Goal: Answer question/provide support: Share knowledge or assist other users

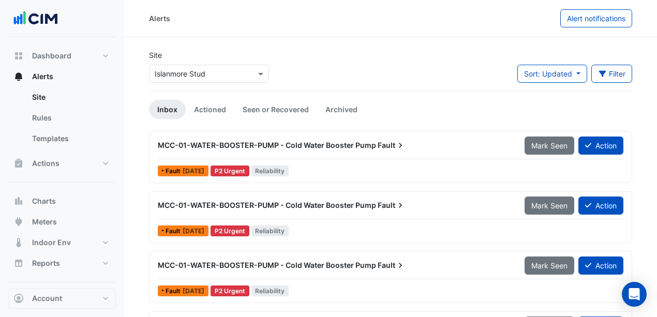
click at [200, 72] on input "text" at bounding box center [199, 74] width 88 height 11
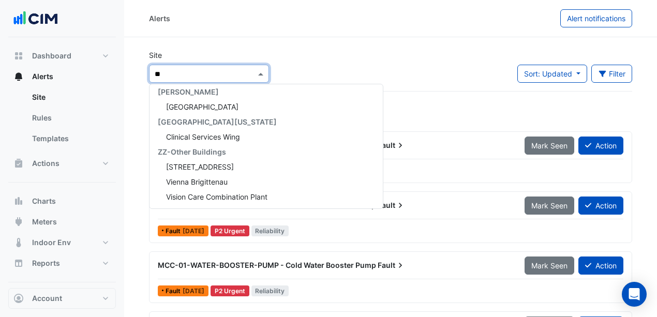
scroll to position [830, 0]
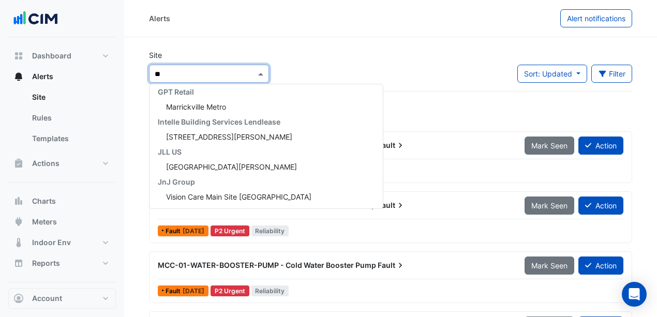
type input "***"
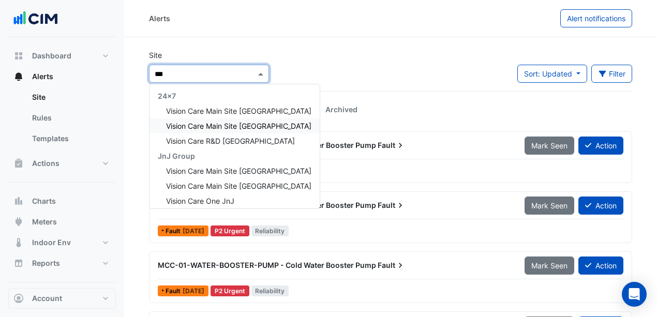
click at [268, 123] on span "Vision Care Main Site Limerick" at bounding box center [238, 126] width 145 height 9
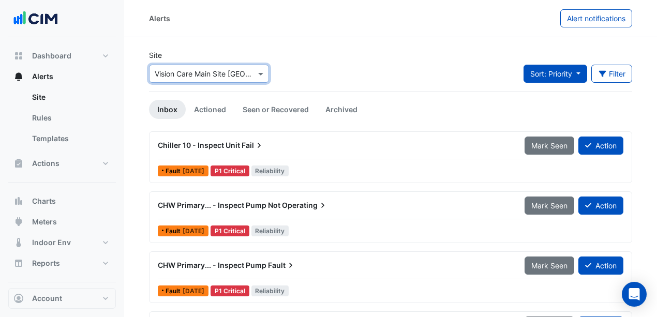
click at [573, 69] on button "Sort: Priority" at bounding box center [556, 74] width 64 height 18
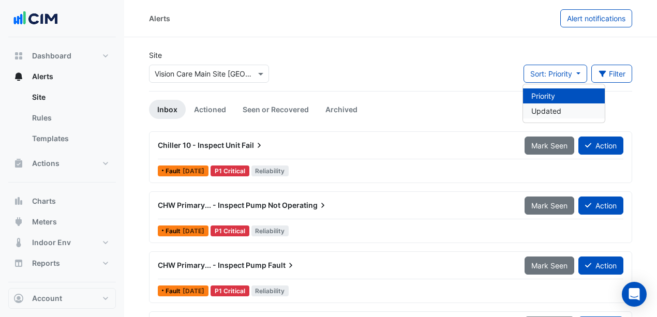
click at [559, 109] on li "Updated" at bounding box center [564, 111] width 82 height 15
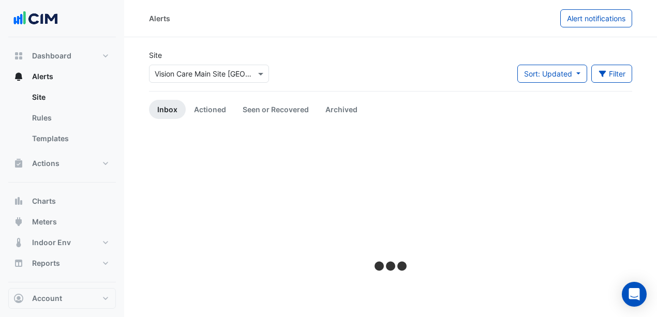
click at [471, 41] on section "Site Select a Site × Vision Care Main Site Limerick Sort: Updated Priority Upda…" at bounding box center [390, 220] width 533 height 366
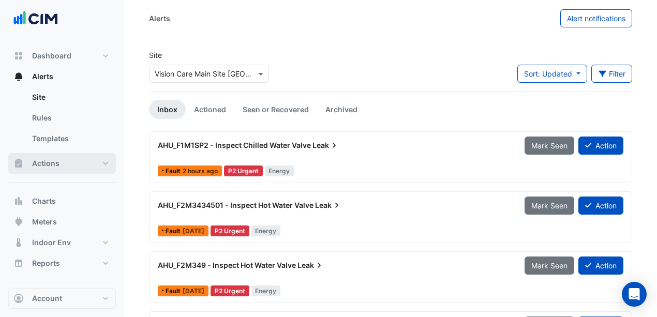
click at [70, 166] on button "Actions" at bounding box center [62, 163] width 108 height 21
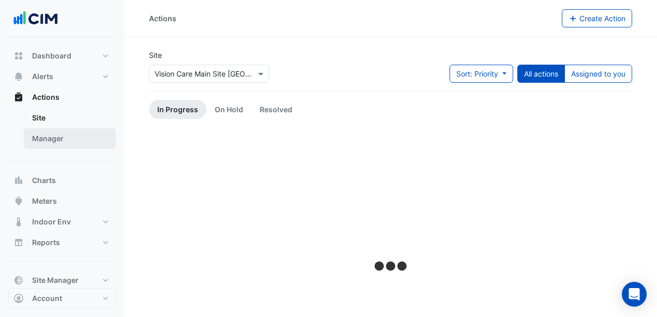
click at [65, 138] on link "Manager" at bounding box center [70, 138] width 92 height 21
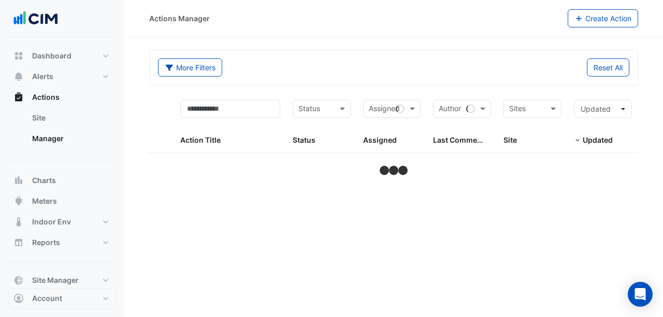
click at [523, 111] on input "text" at bounding box center [526, 110] width 35 height 12
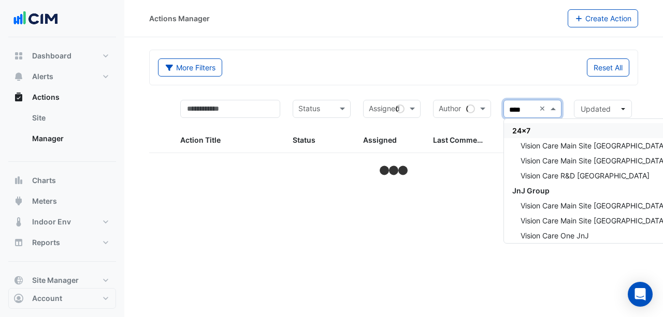
type input "*****"
click at [571, 158] on span "Vision Care Main Site [GEOGRAPHIC_DATA]" at bounding box center [592, 160] width 145 height 9
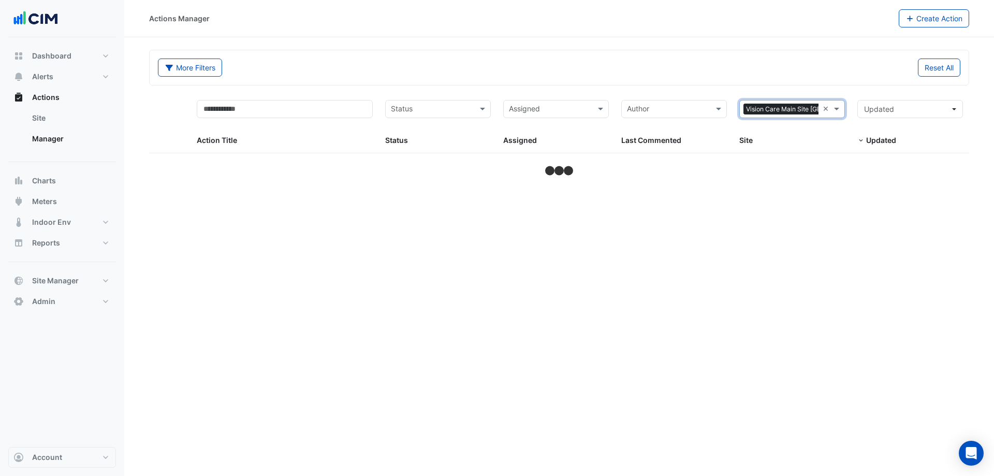
drag, startPoint x: 620, startPoint y: 1, endPoint x: 689, endPoint y: 23, distance: 72.2
click at [662, 23] on div "Actions Manager" at bounding box center [524, 18] width 750 height 18
select select "***"
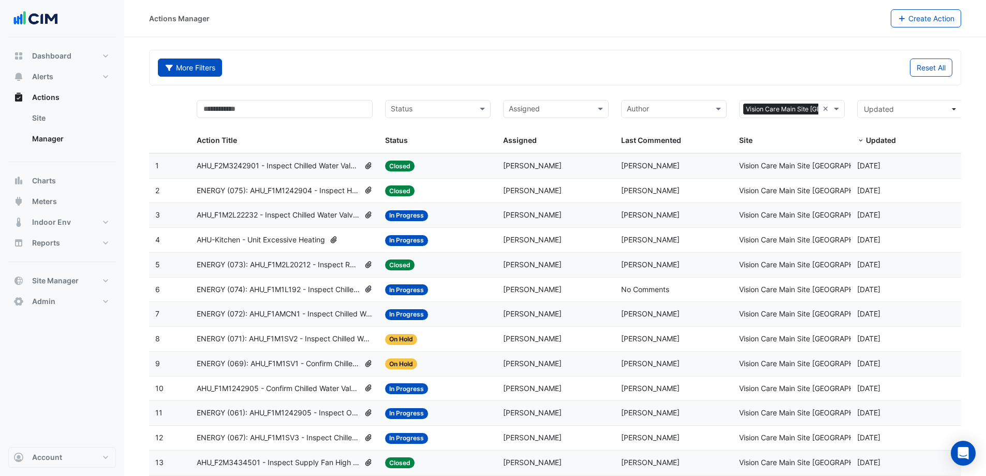
click at [211, 68] on button "More Filters" at bounding box center [190, 67] width 64 height 18
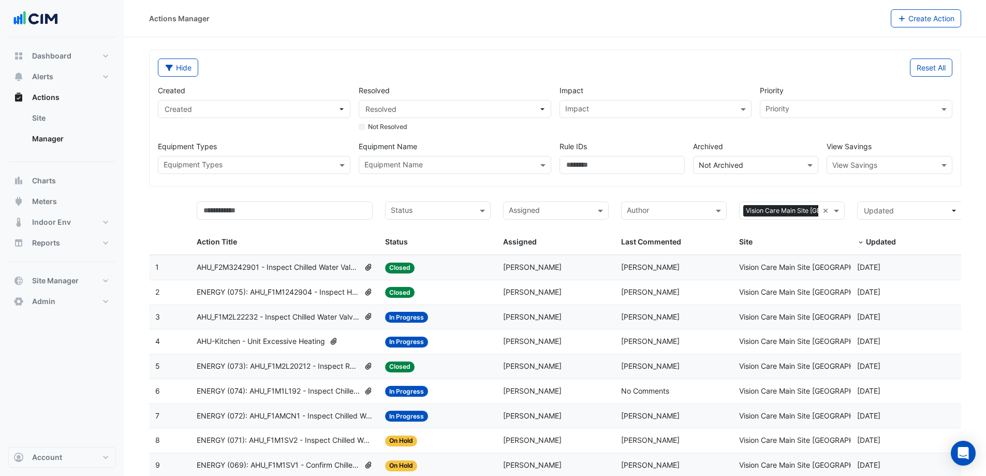
click at [441, 163] on input "text" at bounding box center [448, 165] width 169 height 11
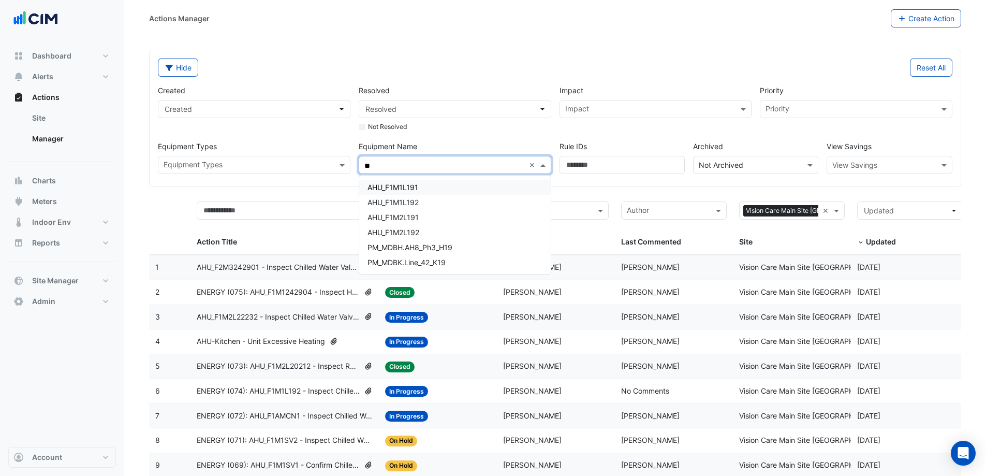
click at [435, 189] on div "AHU_F1M1L191" at bounding box center [455, 187] width 192 height 15
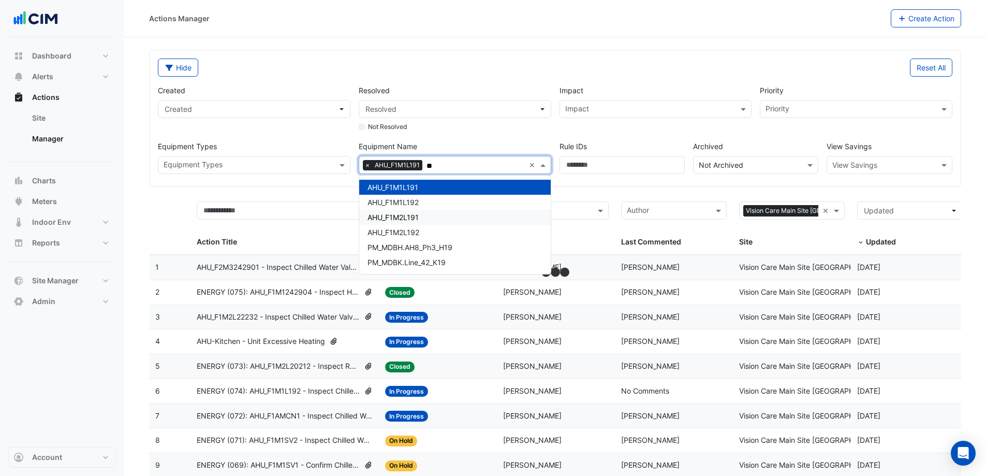
click at [426, 214] on div "AHU_F1M2L191" at bounding box center [455, 217] width 192 height 15
type input "**"
click at [504, 140] on div "Created Created Resolved Resolved Not Resolved Impact Impact Priority Priority …" at bounding box center [555, 125] width 803 height 97
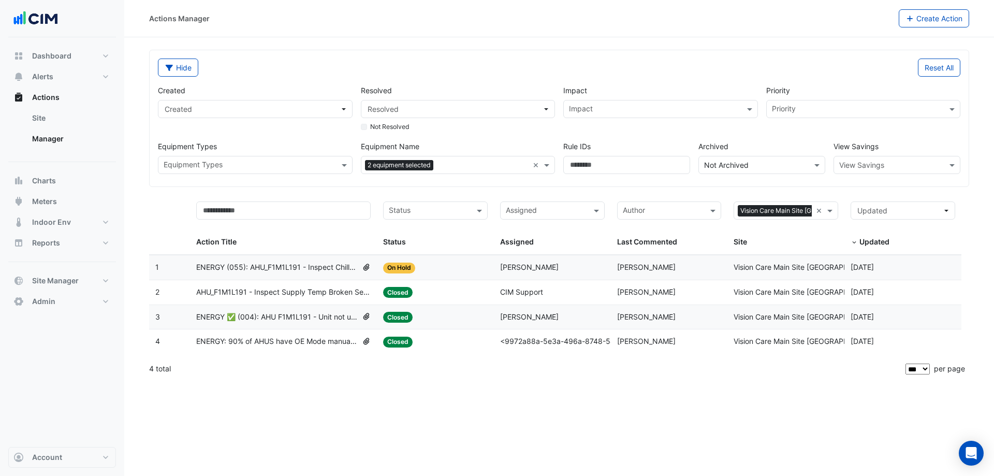
click at [286, 265] on span "ENERGY (055): AHU_F1M1L191 - Inspect Chilled Water Valve Leak [BEEP]" at bounding box center [277, 267] width 162 height 12
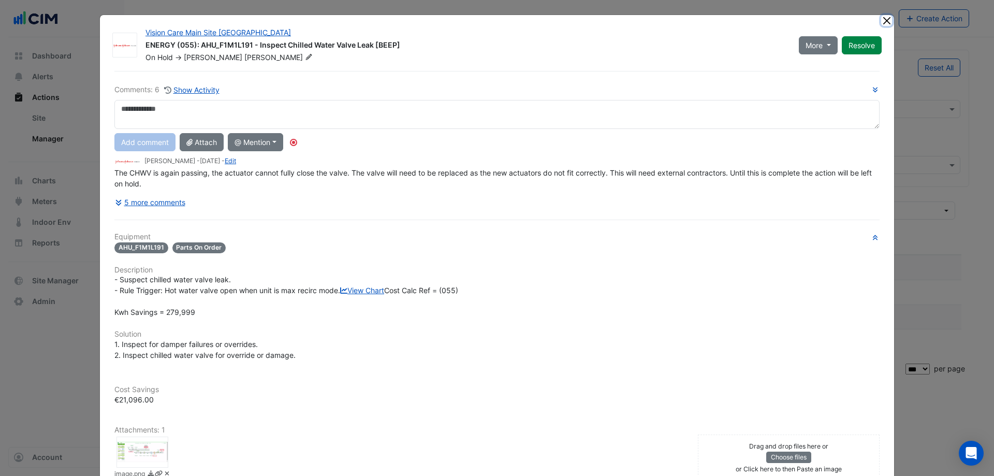
click at [662, 18] on button "Close" at bounding box center [886, 20] width 11 height 11
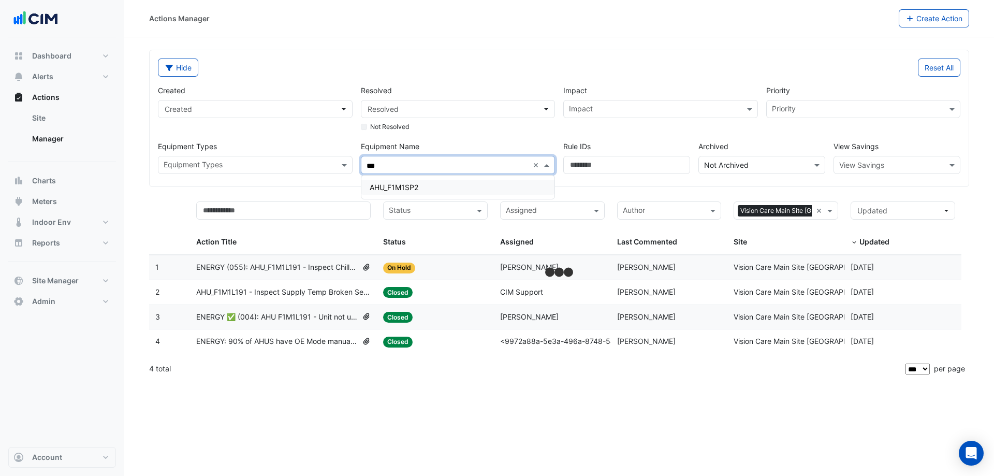
click at [525, 182] on div "AHU_F1M1SP2" at bounding box center [458, 187] width 194 height 15
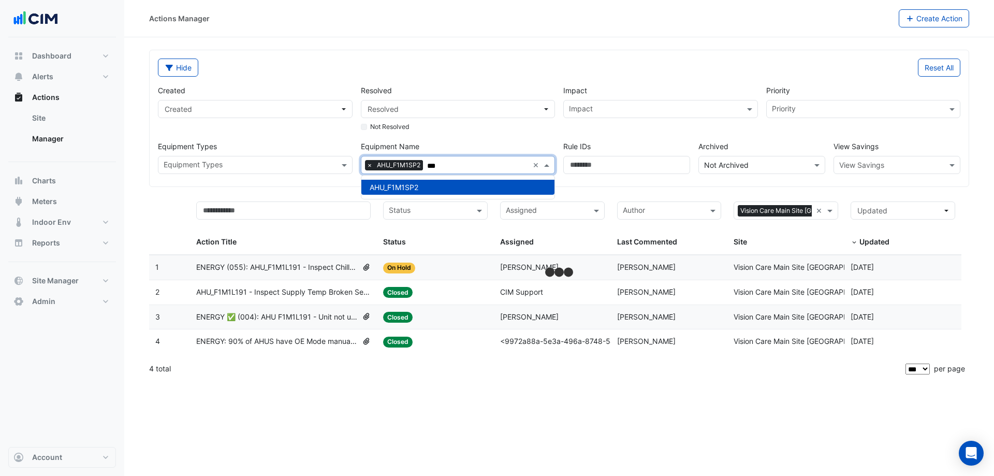
type input "***"
click at [538, 145] on label "Equipment Name" at bounding box center [458, 146] width 195 height 11
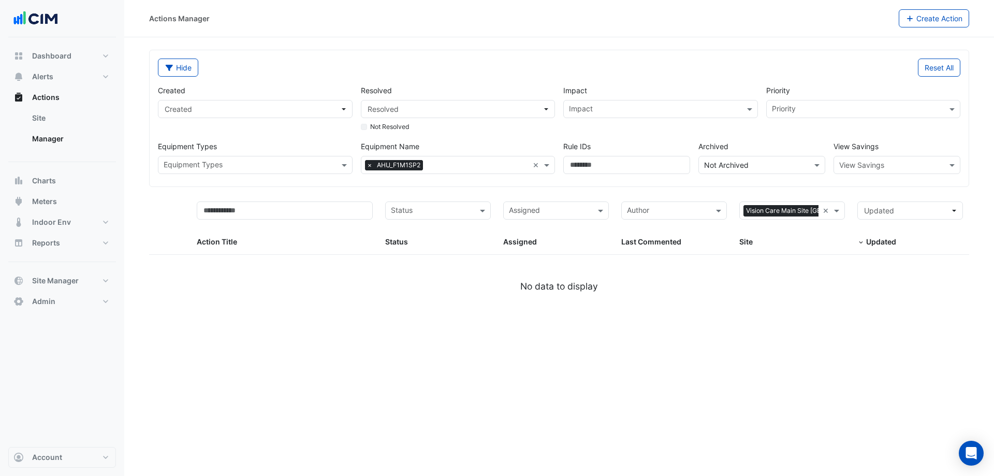
click at [369, 167] on span "×" at bounding box center [369, 165] width 9 height 10
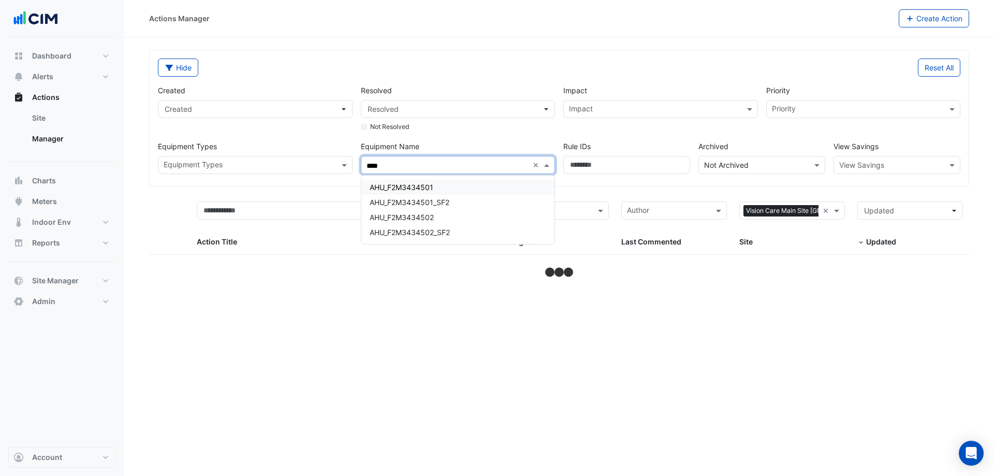
click at [403, 185] on span "AHU_F2M3434501" at bounding box center [402, 187] width 64 height 9
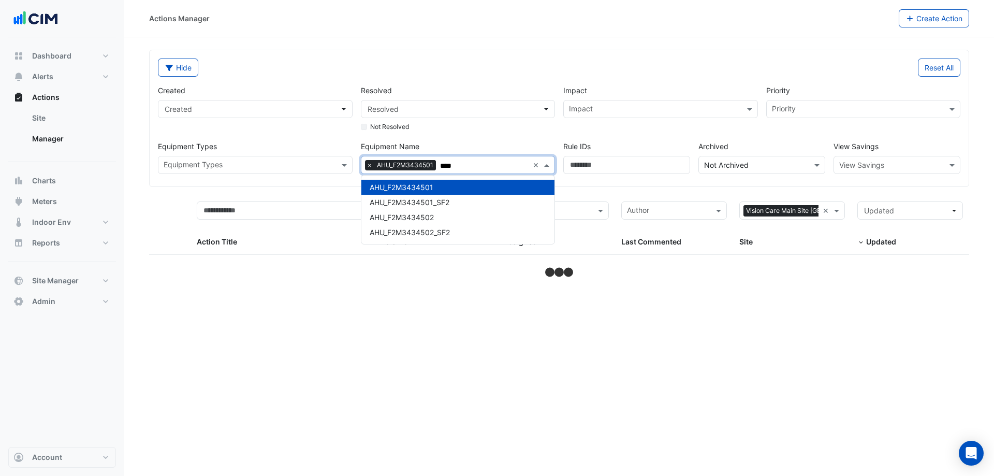
type input "****"
click at [593, 139] on div "Created Created Resolved Resolved Not Resolved Impact Impact Priority Priority …" at bounding box center [559, 125] width 811 height 97
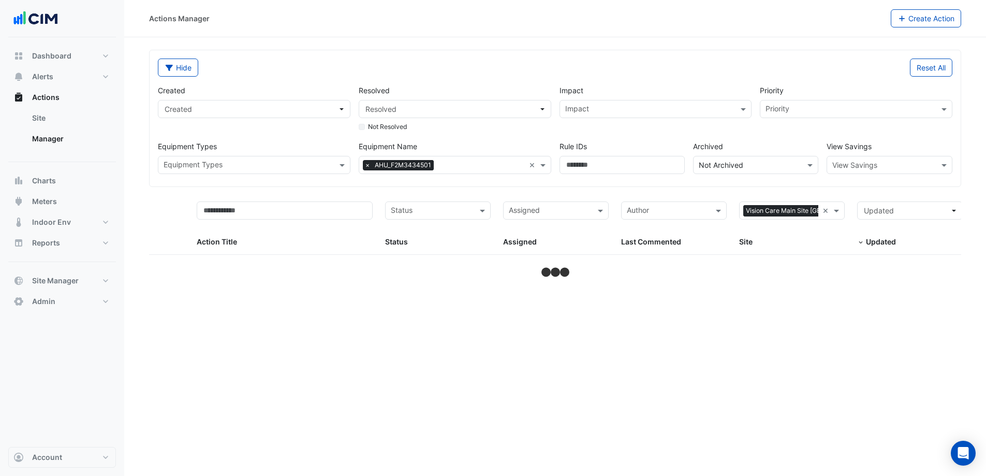
select select "***"
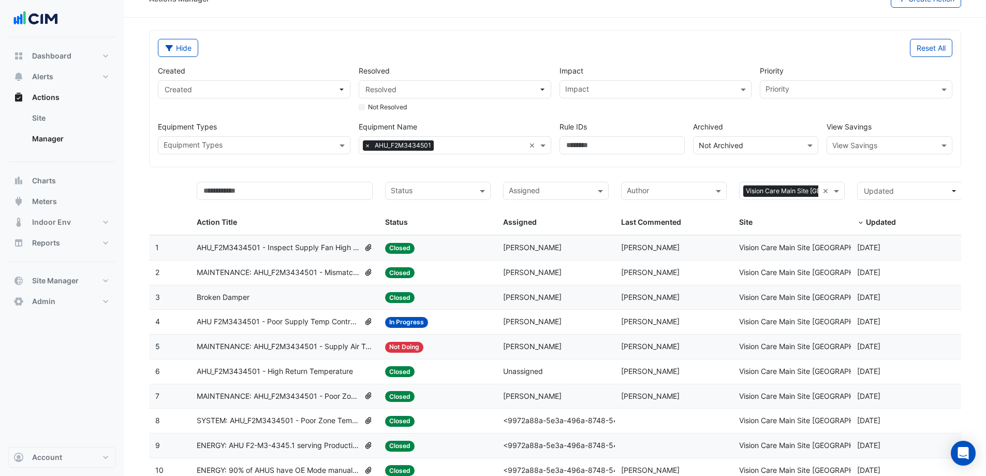
scroll to position [3, 0]
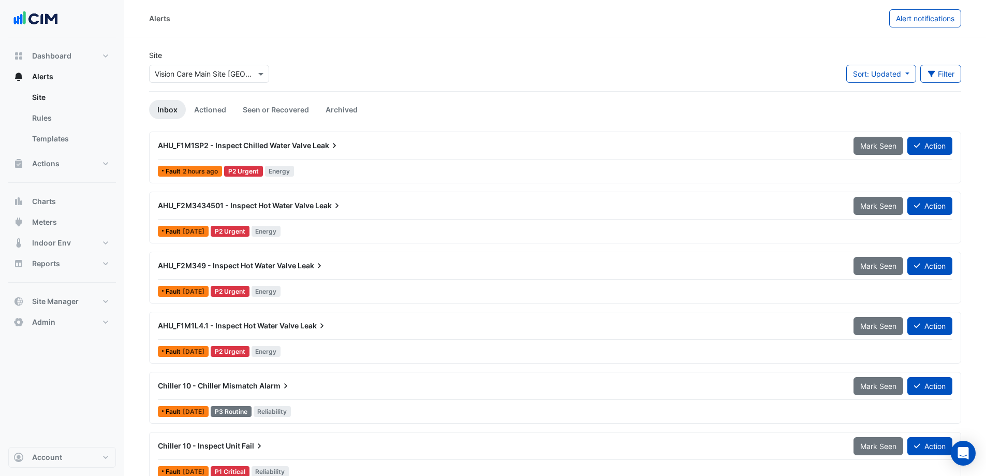
click at [410, 215] on div "AHU_F2M3434501 - Inspect Hot Water Valve Leak Mark Seen Action" at bounding box center [555, 207] width 795 height 23
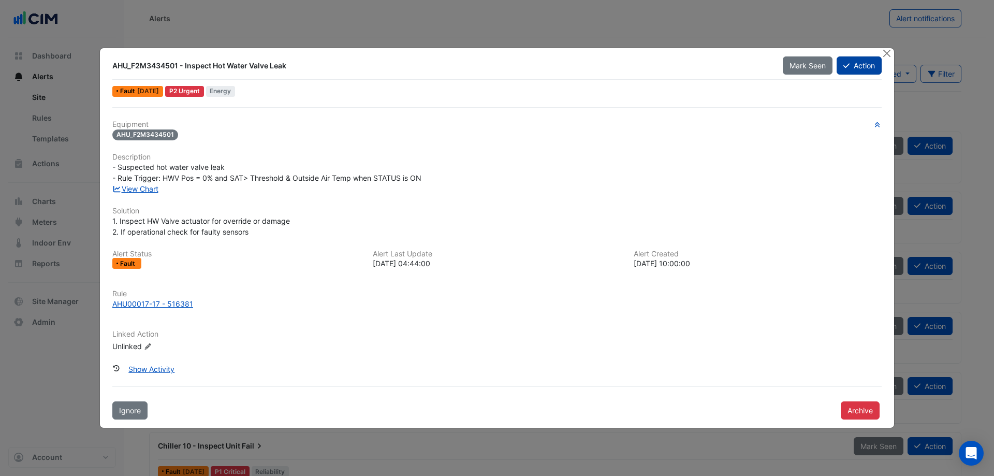
click at [662, 64] on button "Action" at bounding box center [858, 65] width 45 height 18
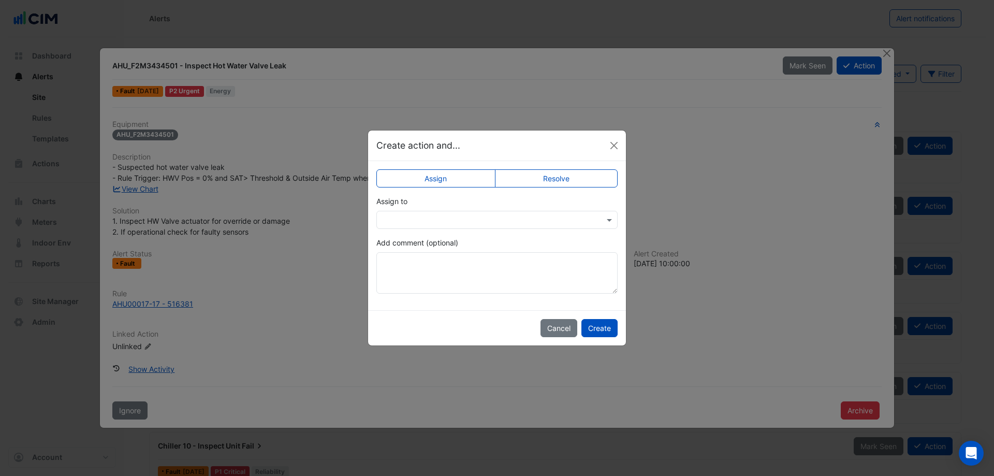
click at [552, 216] on input "text" at bounding box center [486, 220] width 209 height 11
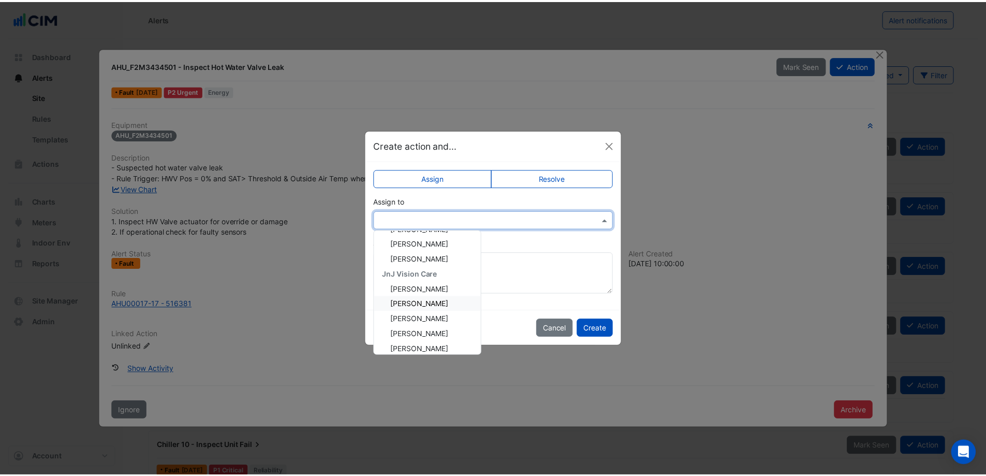
scroll to position [154, 0]
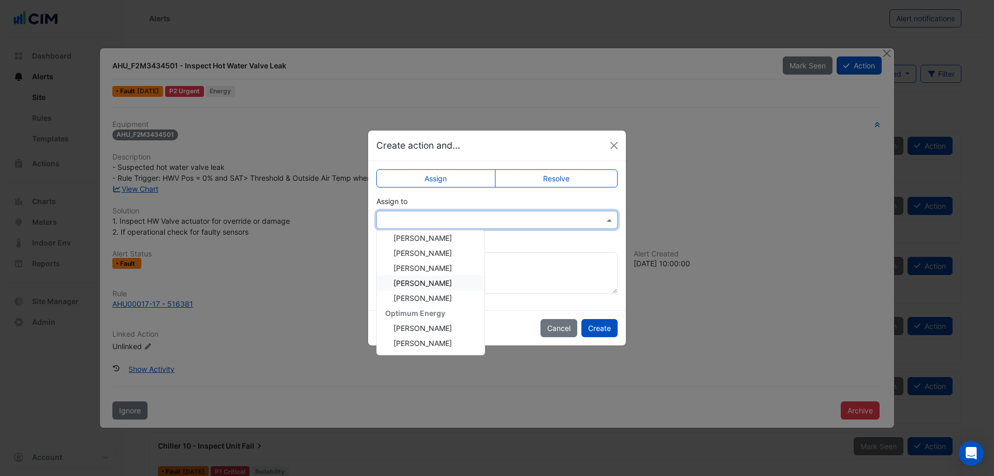
click at [432, 283] on span "Frank McGuire" at bounding box center [422, 282] width 58 height 9
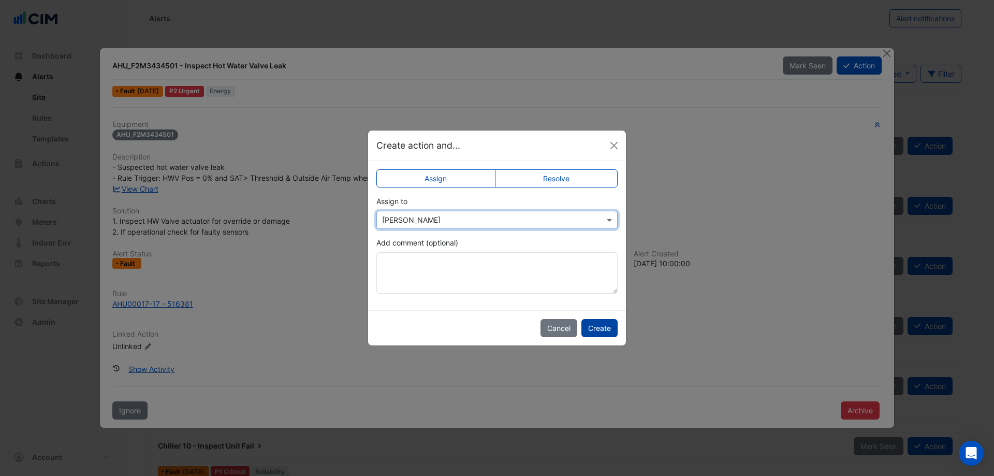
click at [593, 317] on button "Create" at bounding box center [599, 328] width 36 height 18
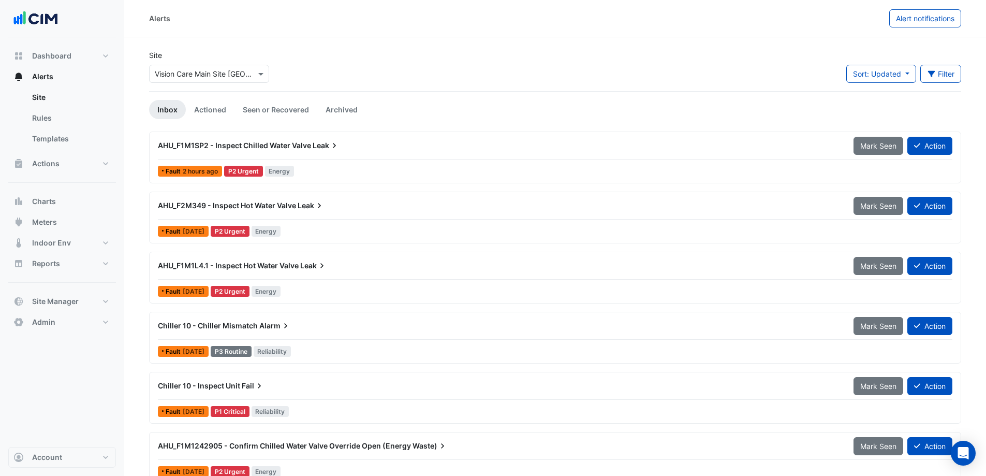
click at [340, 217] on div "AHU_F2M349 - Inspect Hot Water Valve Leak Mark Seen Action" at bounding box center [555, 207] width 795 height 23
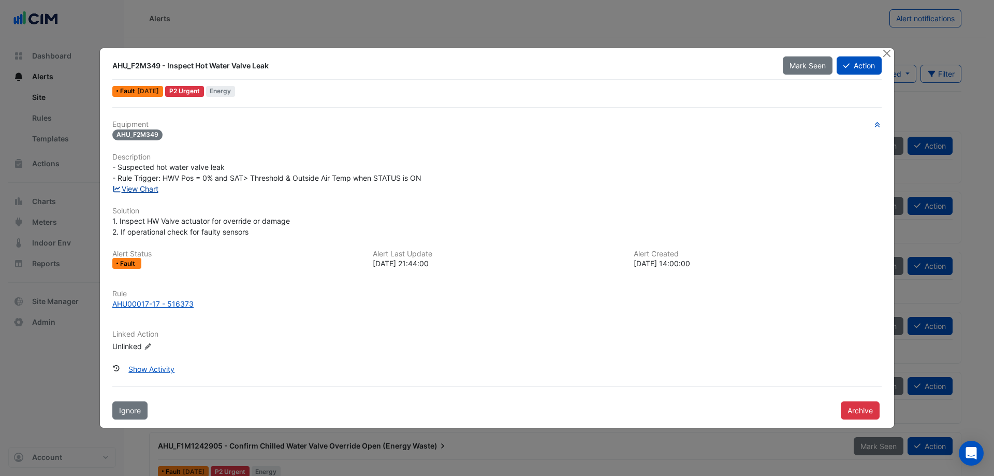
click at [156, 192] on link "View Chart" at bounding box center [135, 188] width 46 height 9
click at [662, 55] on button "Close" at bounding box center [886, 53] width 11 height 11
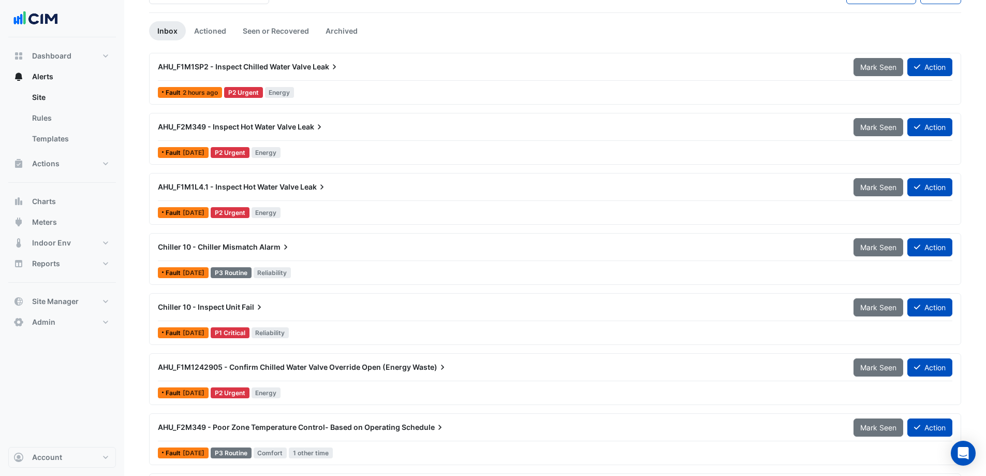
scroll to position [104, 0]
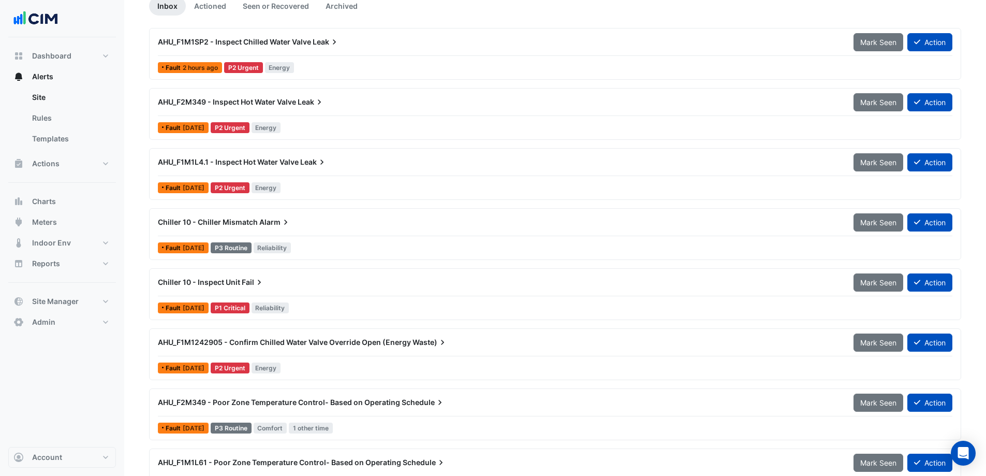
click at [331, 181] on div "Fault 2 days ago P2 Urgent Energy" at bounding box center [555, 187] width 797 height 15
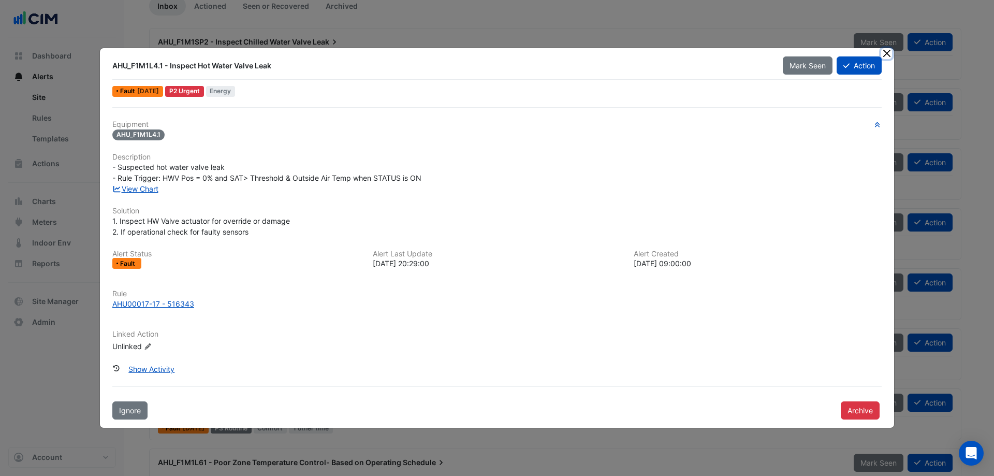
click at [662, 52] on button "Close" at bounding box center [886, 53] width 11 height 11
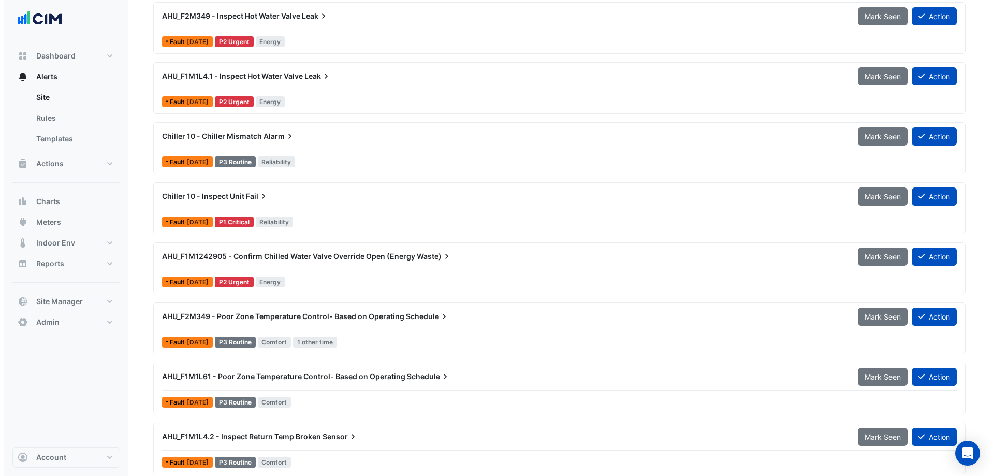
scroll to position [207, 0]
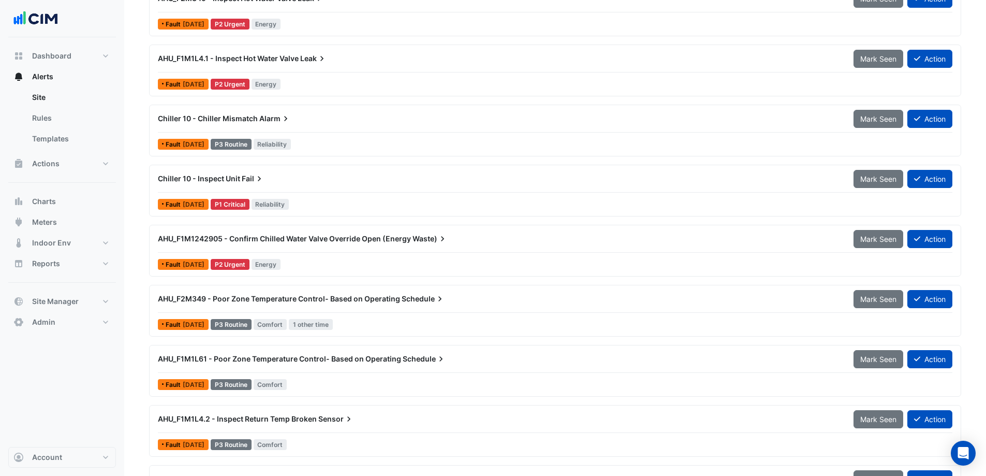
click at [334, 248] on div "AHU_F1M1242905 - Confirm Chilled Water Valve Override Open (Energy Waste) Mark …" at bounding box center [555, 240] width 795 height 23
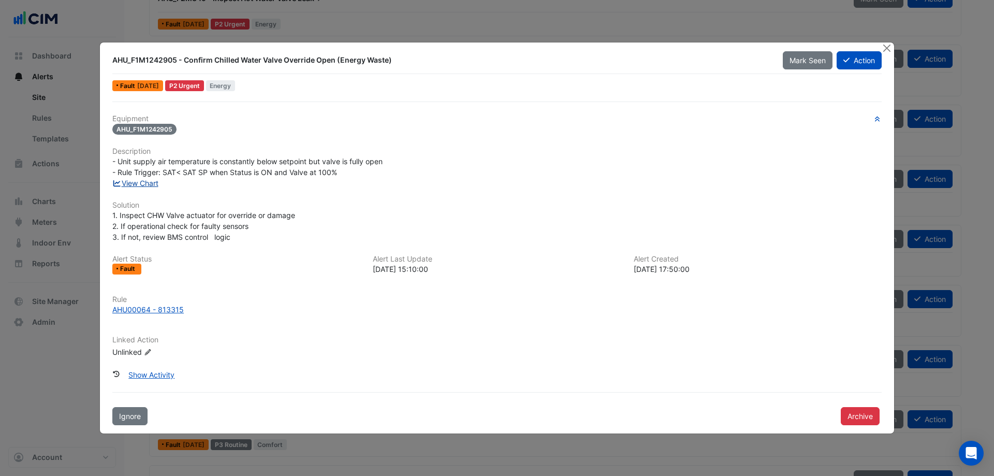
click at [151, 185] on link "View Chart" at bounding box center [135, 183] width 46 height 9
click at [662, 56] on button "Action" at bounding box center [858, 60] width 45 height 18
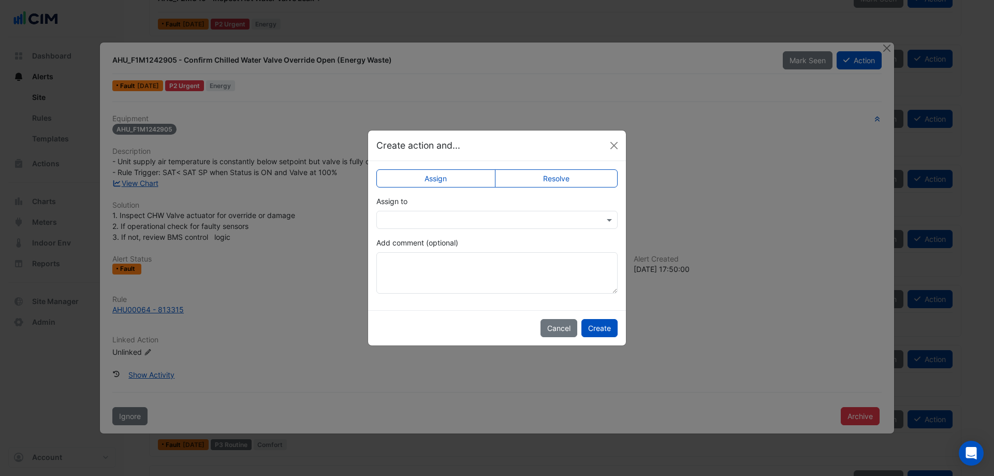
click at [527, 219] on input "text" at bounding box center [486, 220] width 209 height 11
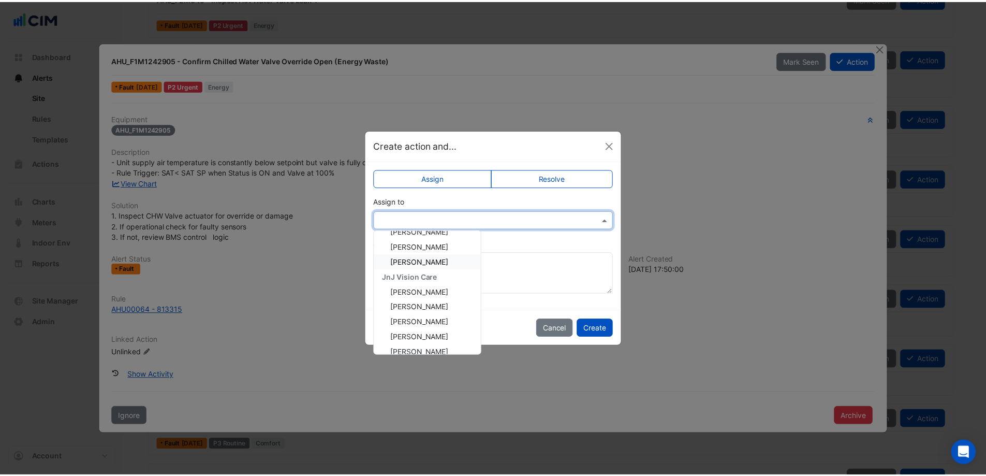
scroll to position [104, 0]
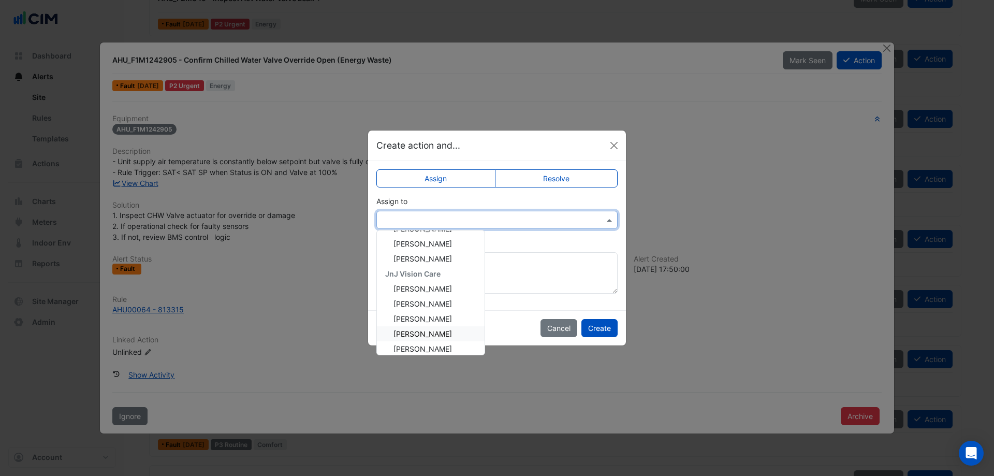
click at [431, 317] on div "Frank McGuire" at bounding box center [431, 333] width 108 height 15
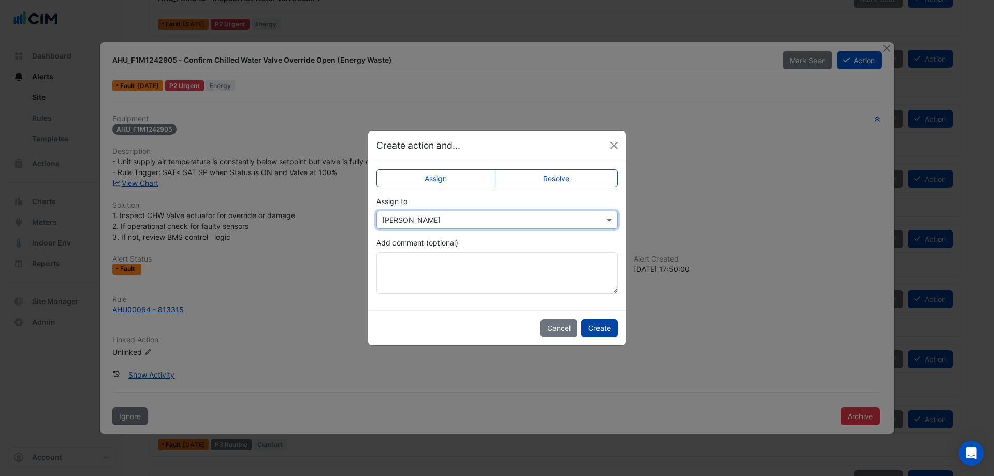
click at [605, 317] on button "Create" at bounding box center [599, 328] width 36 height 18
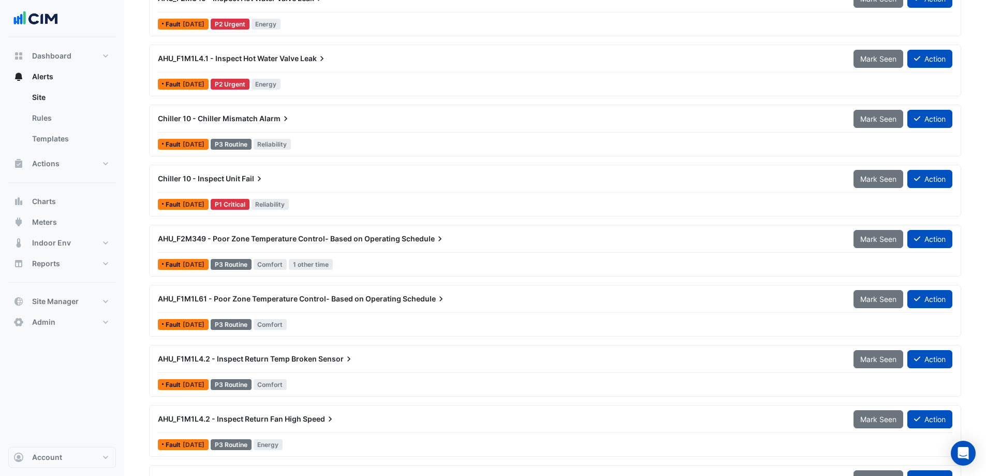
click at [529, 56] on div "AHU_F1M1L4.1 - Inspect Hot Water Valve Leak" at bounding box center [499, 58] width 683 height 10
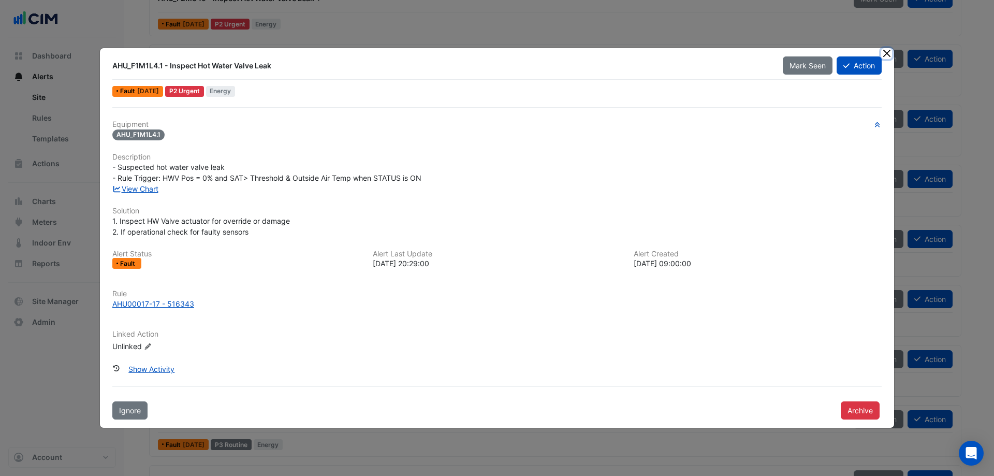
click at [662, 52] on button "Close" at bounding box center [886, 53] width 11 height 11
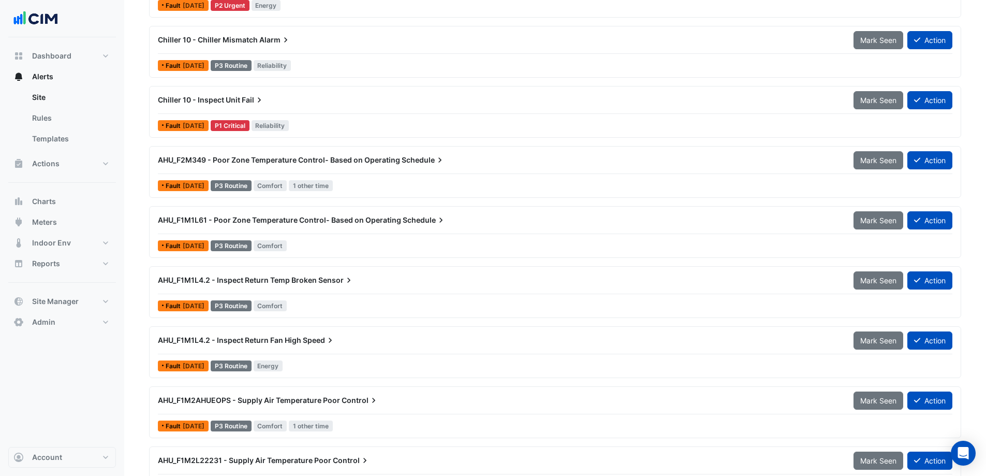
scroll to position [311, 0]
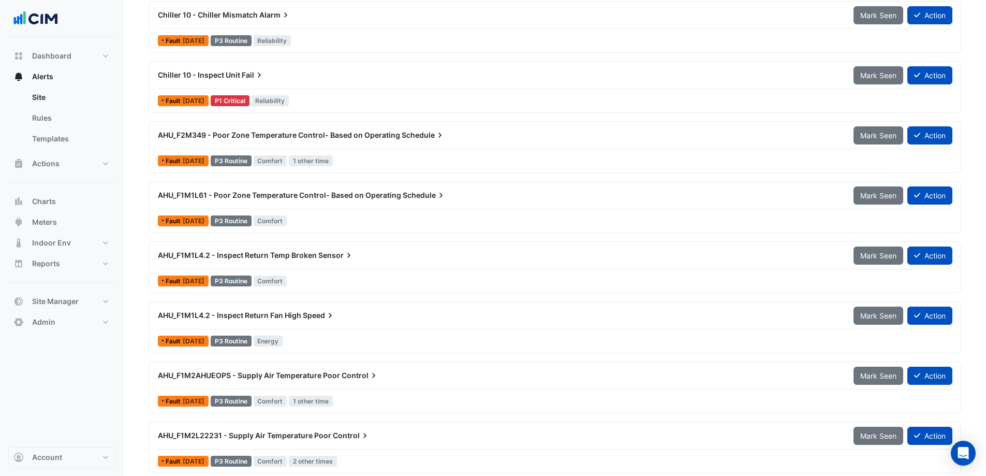
click at [437, 262] on div "AHU_F1M1L4.2 - Inspect Return Temp Broken Sensor" at bounding box center [500, 255] width 696 height 19
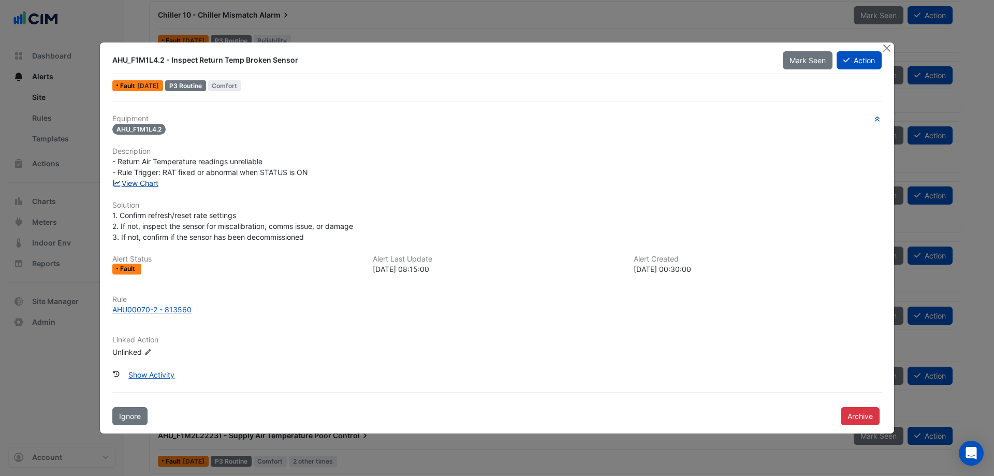
click at [149, 185] on link "View Chart" at bounding box center [135, 183] width 46 height 9
click at [662, 50] on button "Close" at bounding box center [886, 47] width 11 height 11
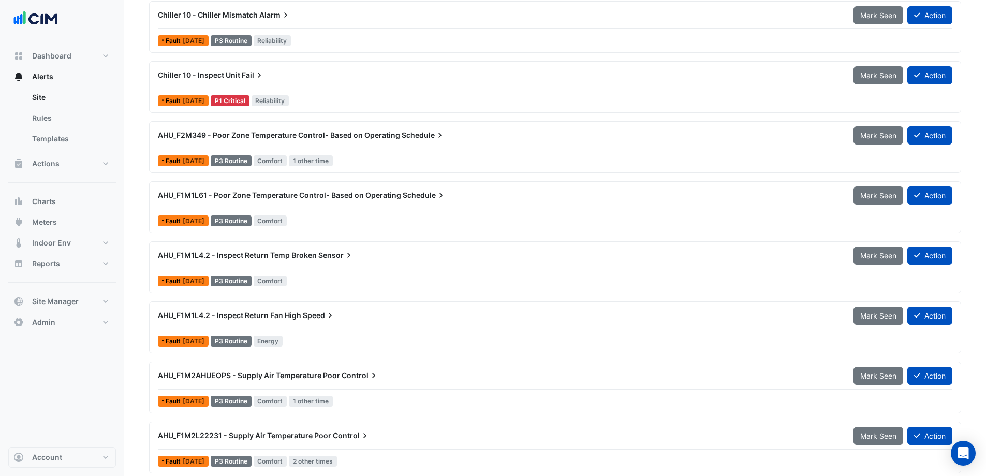
click at [358, 317] on div "AHU_F1M1L4.2 - Inspect Return Fan High Speed" at bounding box center [500, 315] width 696 height 19
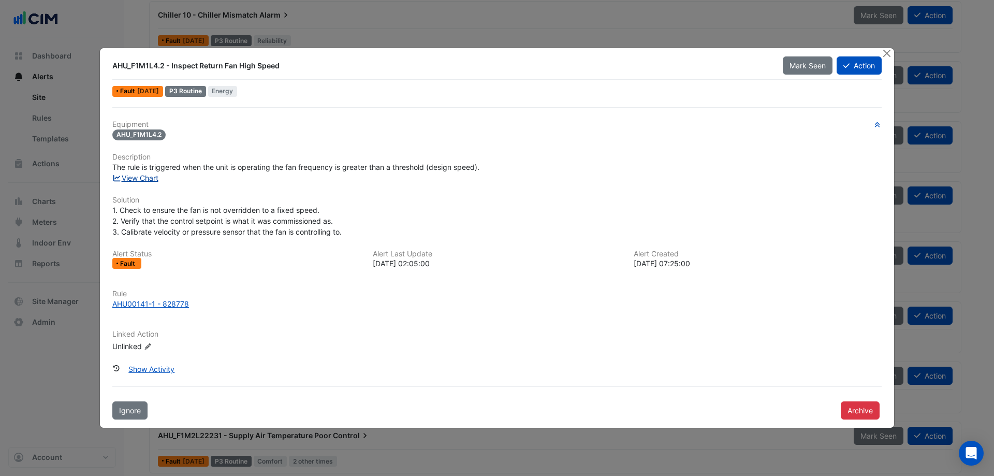
click at [156, 175] on link "View Chart" at bounding box center [135, 177] width 46 height 9
click at [662, 52] on button "Close" at bounding box center [886, 53] width 11 height 11
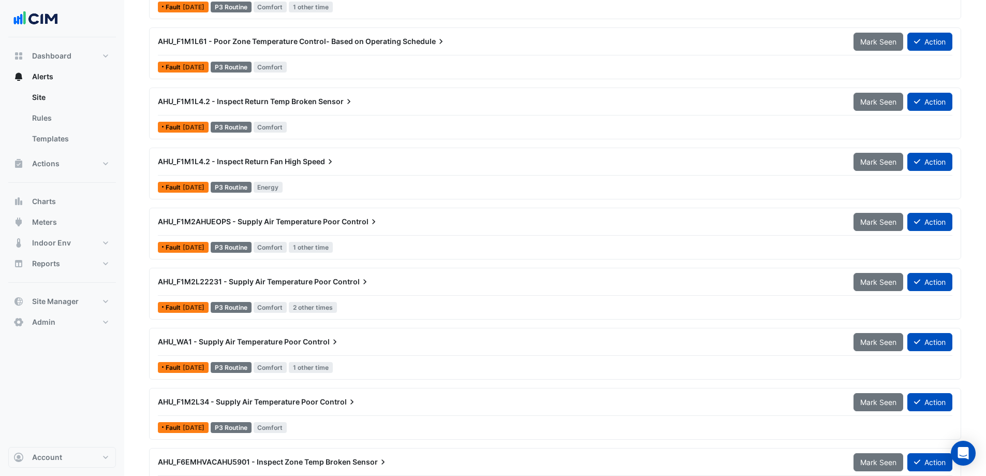
scroll to position [466, 0]
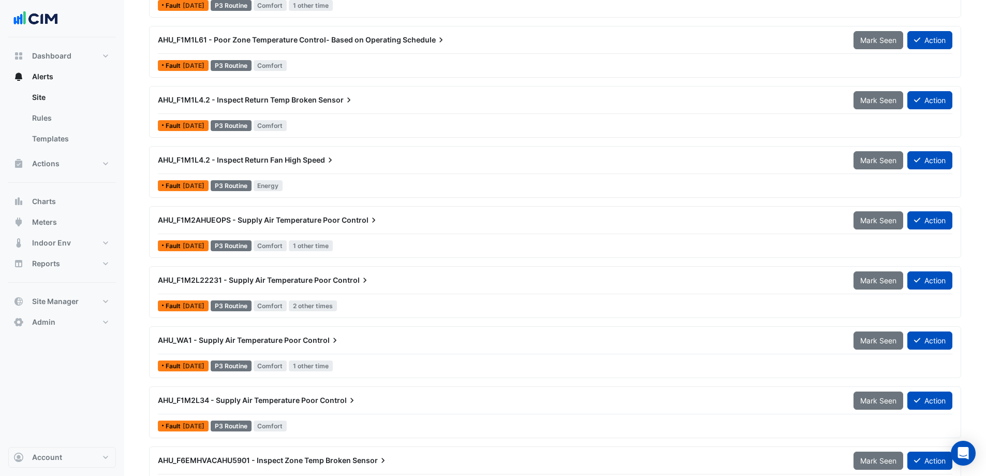
click at [383, 291] on div "AHU_F1M2L22231 - Supply Air Temperature Poor Control Mark Seen Action" at bounding box center [555, 282] width 795 height 23
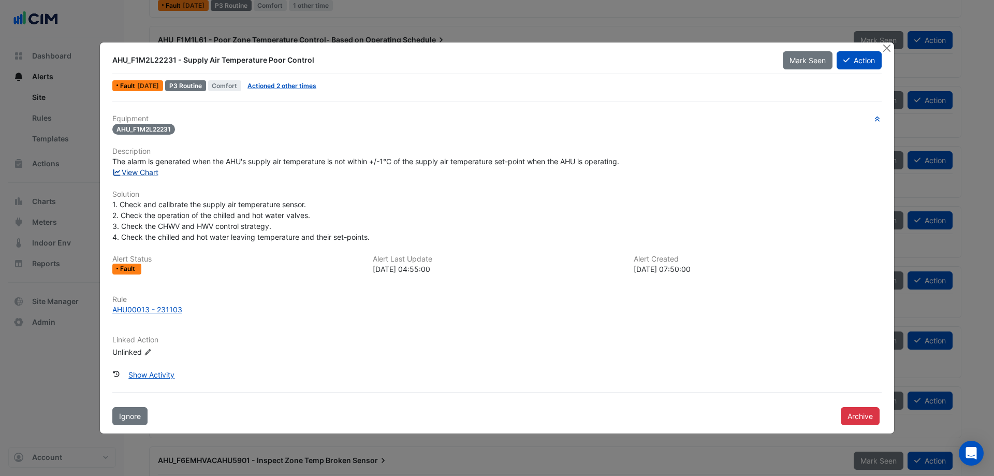
click at [153, 173] on link "View Chart" at bounding box center [135, 172] width 46 height 9
click at [662, 47] on button "Close" at bounding box center [886, 47] width 11 height 11
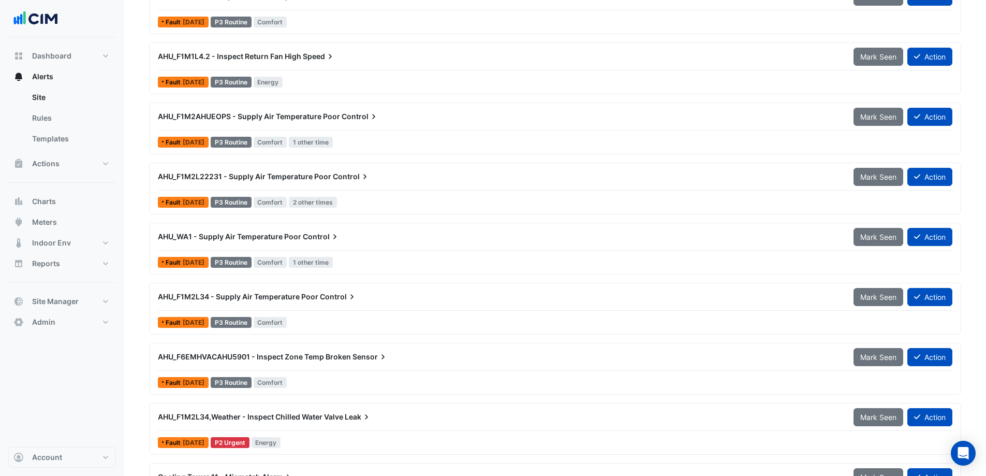
scroll to position [621, 0]
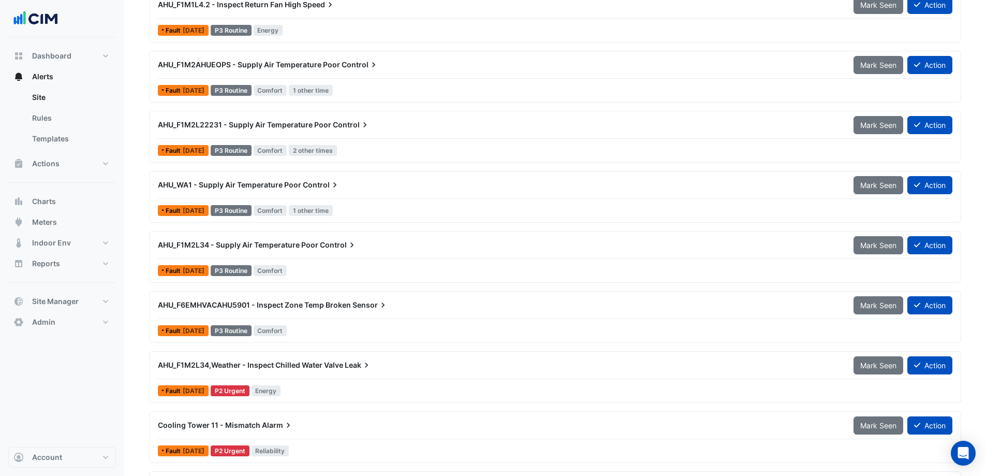
click at [321, 254] on div "AHU_F1M2L34 - Supply Air Temperature Poor Control Mark Seen Action" at bounding box center [555, 247] width 795 height 23
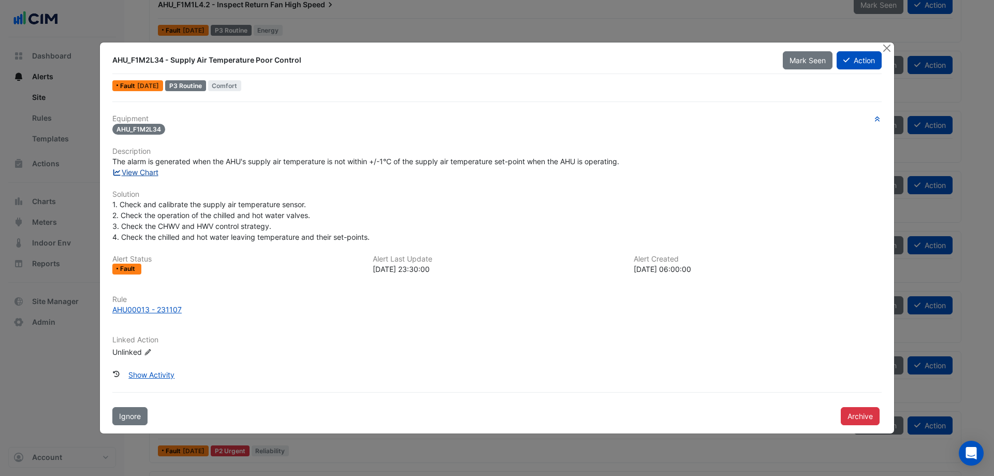
click at [143, 171] on link "View Chart" at bounding box center [135, 172] width 46 height 9
click at [662, 46] on button "Close" at bounding box center [886, 47] width 11 height 11
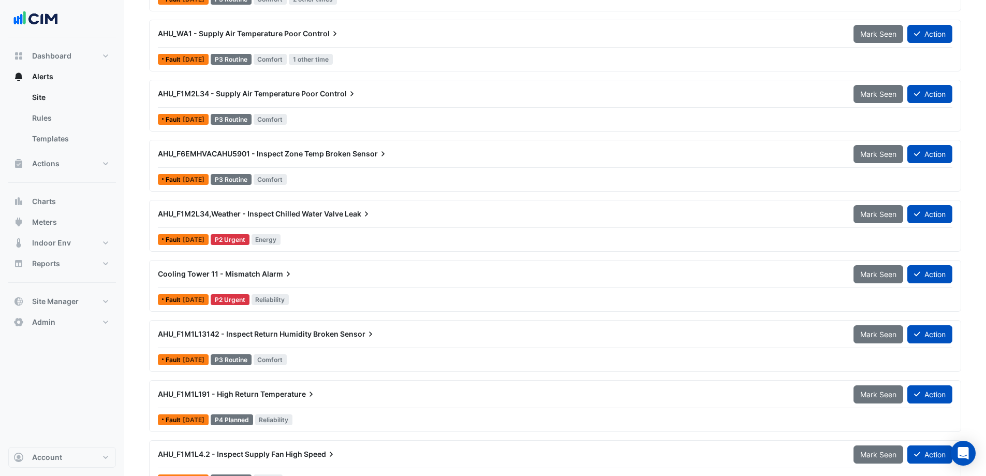
scroll to position [776, 0]
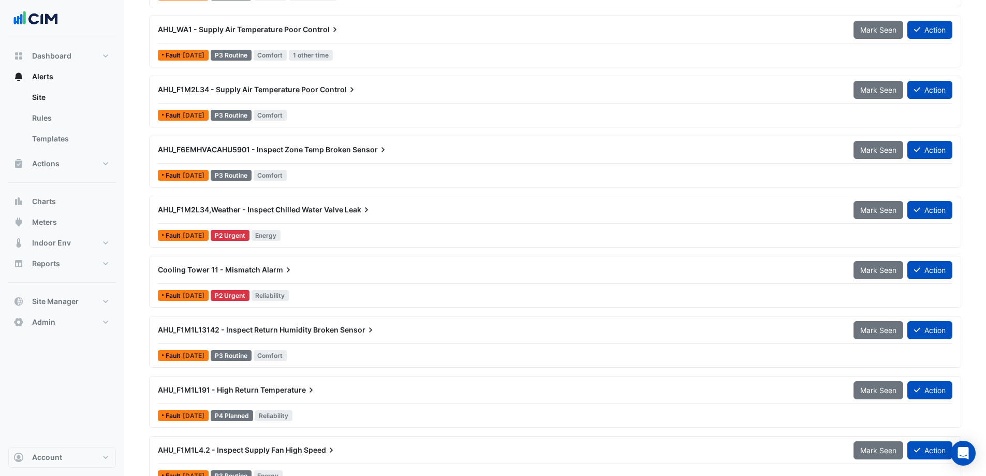
click at [365, 160] on div "AHU_F6EMHVACAHU5901 - Inspect Zone Temp Broken Sensor Mark Seen Action" at bounding box center [555, 151] width 795 height 23
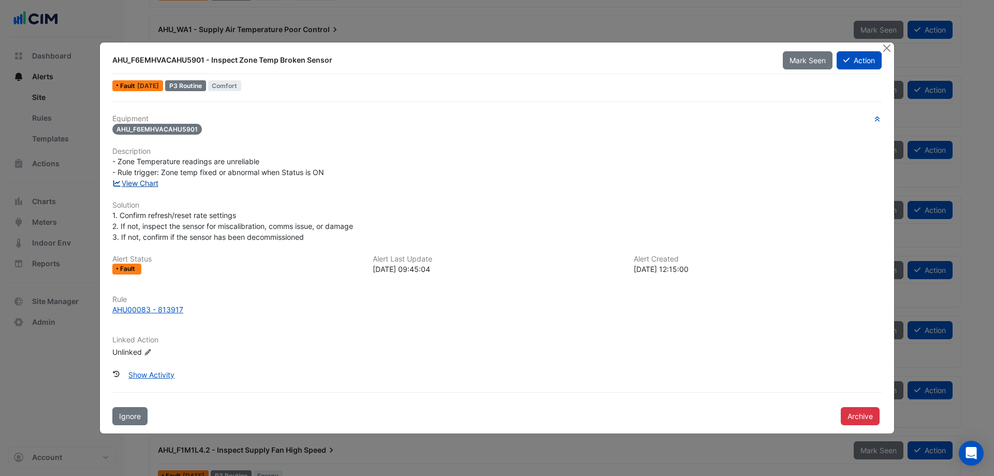
click at [157, 184] on link "View Chart" at bounding box center [135, 183] width 46 height 9
click at [662, 48] on button "Close" at bounding box center [886, 47] width 11 height 11
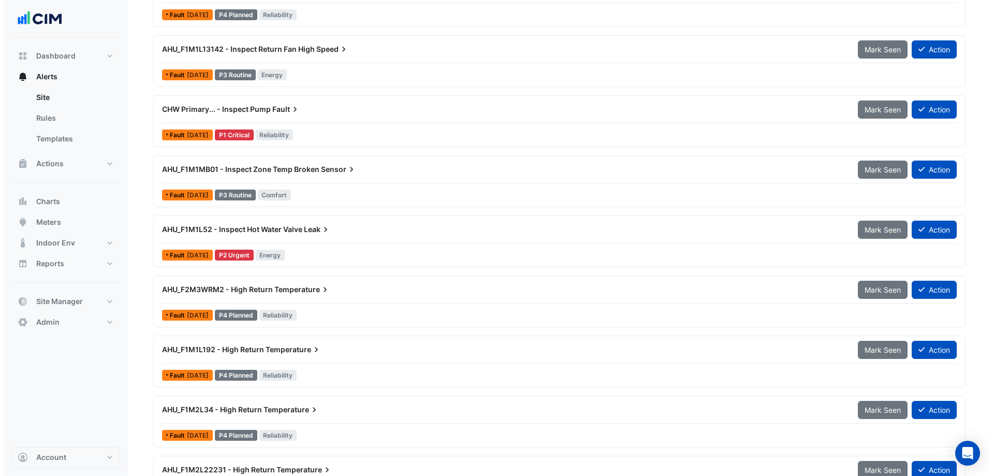
scroll to position [2278, 0]
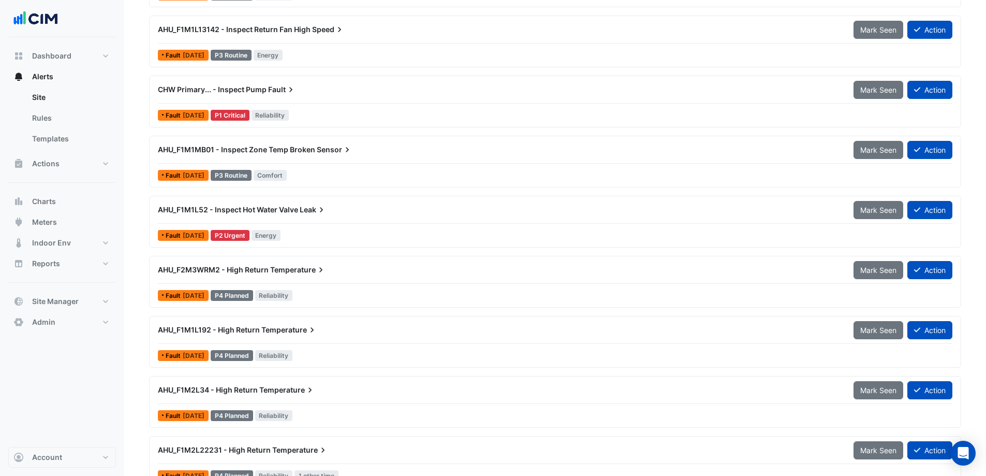
click at [366, 223] on div at bounding box center [555, 223] width 795 height 1
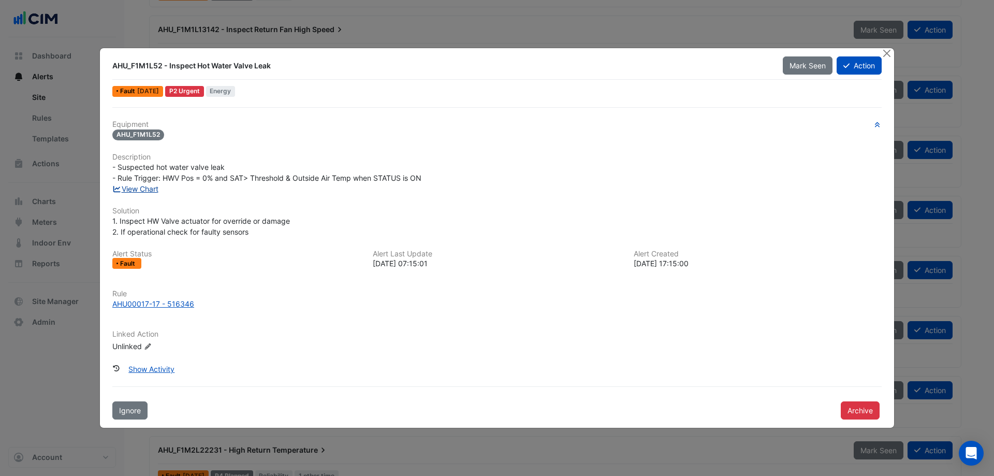
click at [146, 188] on link "View Chart" at bounding box center [135, 188] width 46 height 9
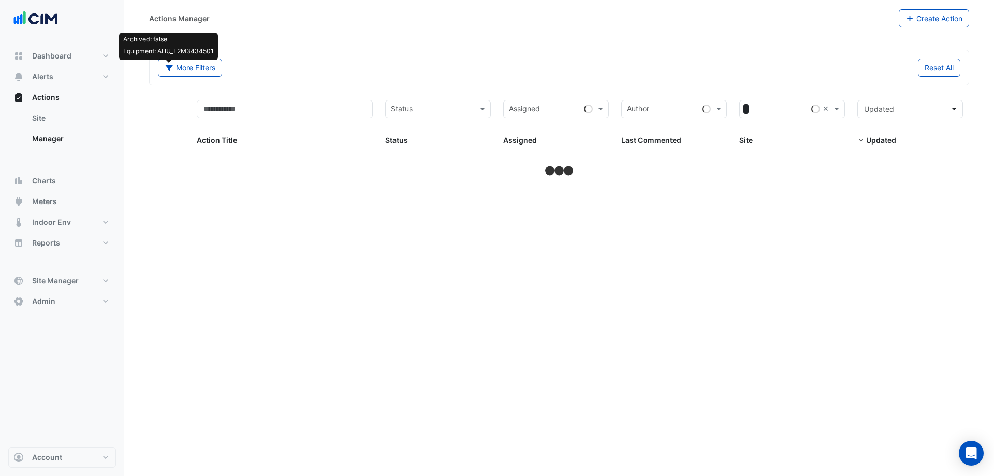
select select "***"
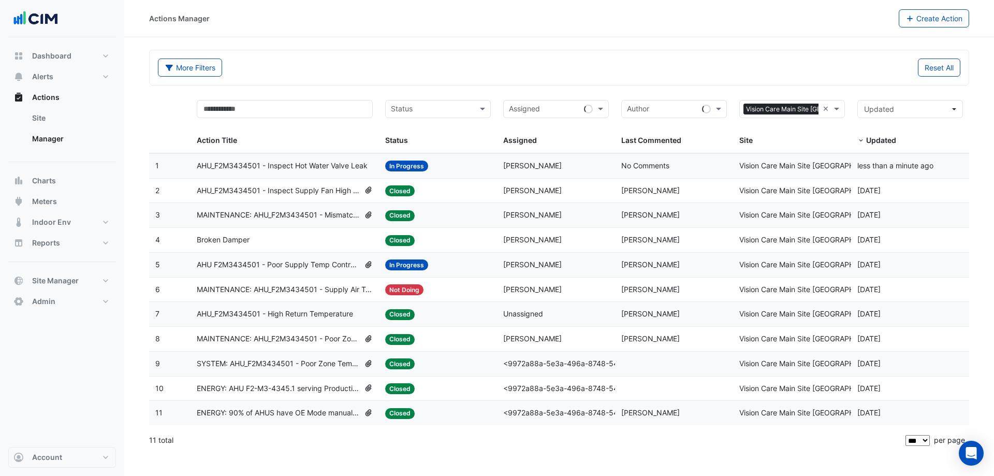
click at [357, 162] on span "AHU_F2M3434501 - Inspect Hot Water Valve Leak" at bounding box center [282, 166] width 171 height 12
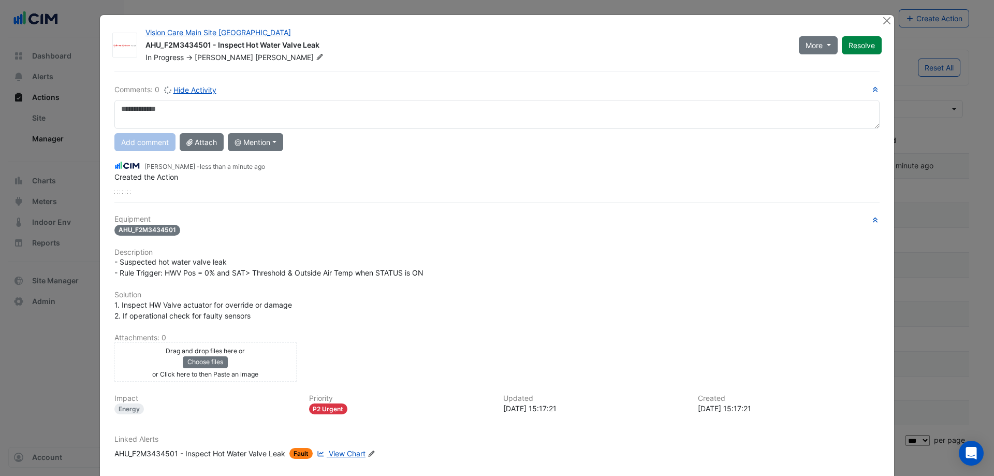
click at [262, 347] on div "Drag and drop files here or Choose files or Click here to then Paste an image" at bounding box center [205, 362] width 177 height 34
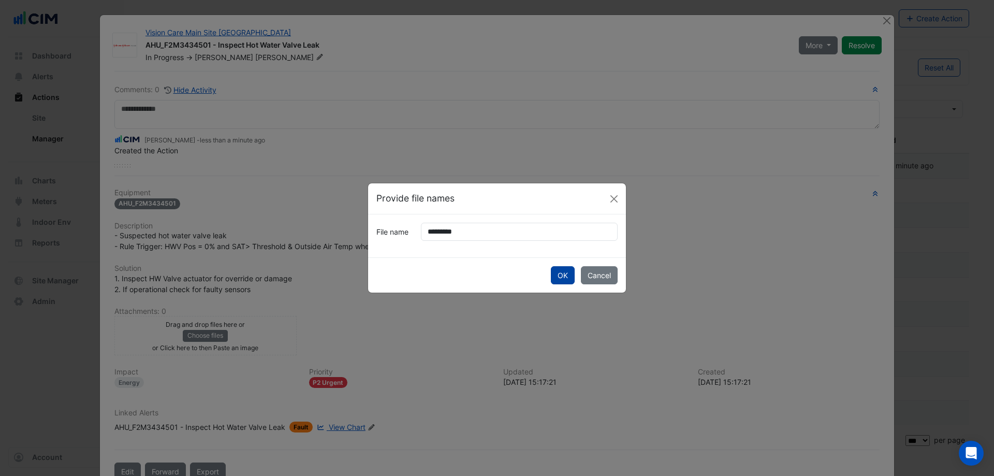
click at [559, 277] on button "OK" at bounding box center [563, 275] width 24 height 18
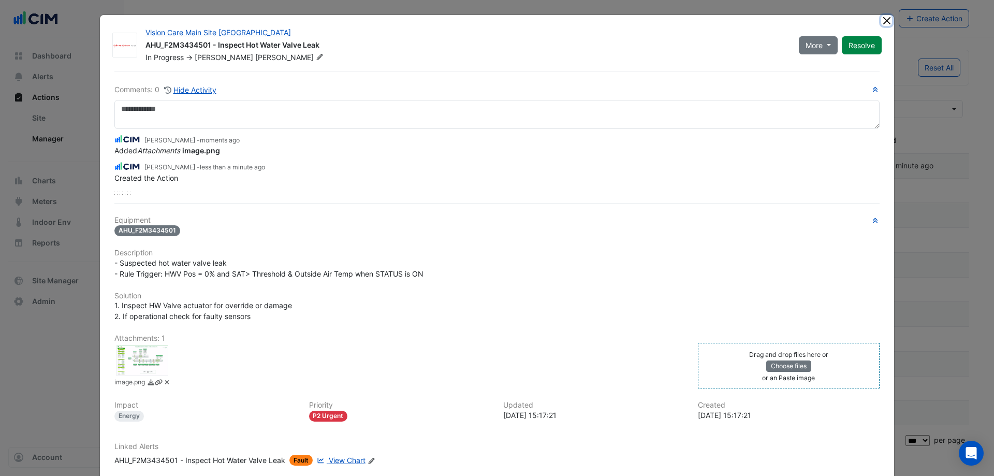
click at [886, 25] on button "Close" at bounding box center [886, 20] width 11 height 11
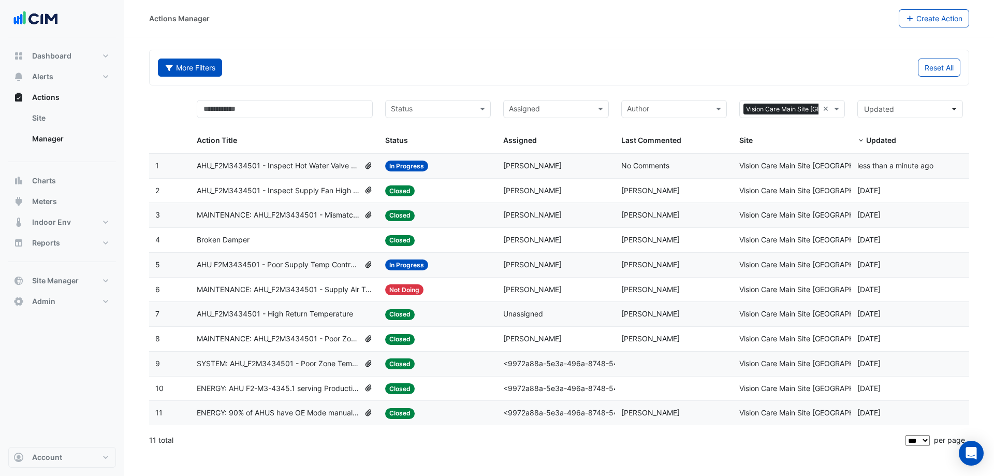
click at [200, 69] on button "More Filters" at bounding box center [190, 67] width 64 height 18
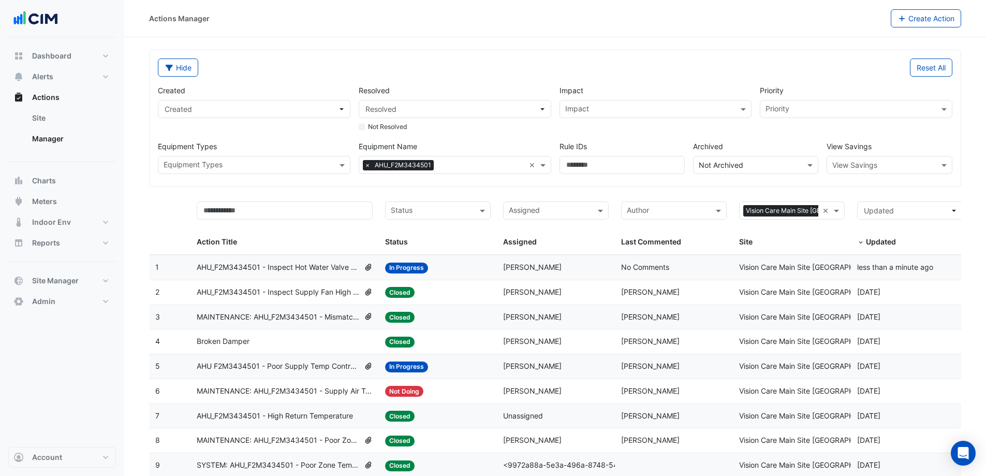
click at [365, 166] on span "×" at bounding box center [367, 165] width 9 height 10
click at [371, 166] on input "text" at bounding box center [448, 165] width 169 height 11
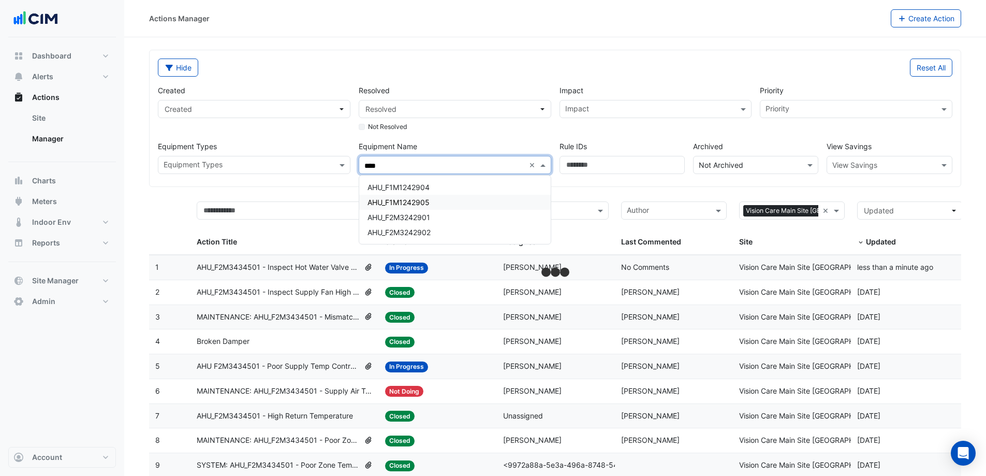
click at [408, 201] on span "AHU_F1M1242905" at bounding box center [399, 202] width 62 height 9
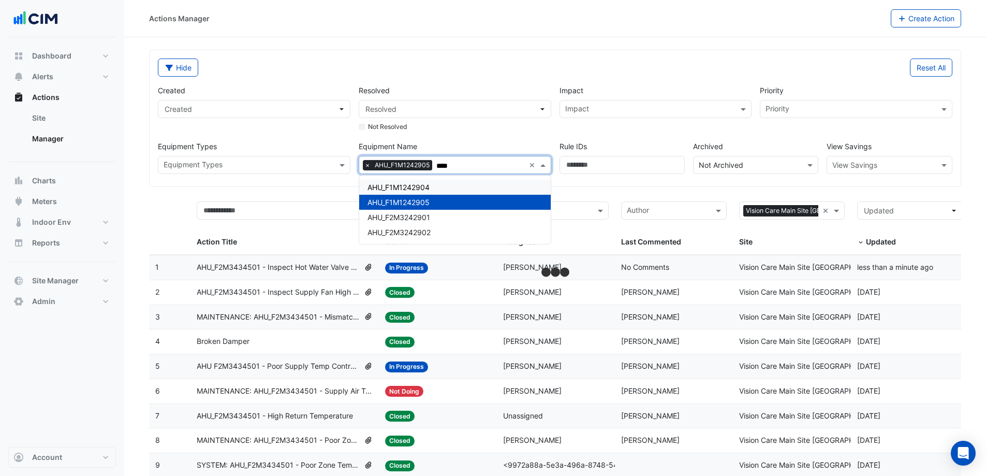
type input "****"
click at [576, 177] on div "Hide Reset All Created Created Resolved Resolved Not Resolved Impact Impact Pri…" at bounding box center [555, 118] width 811 height 136
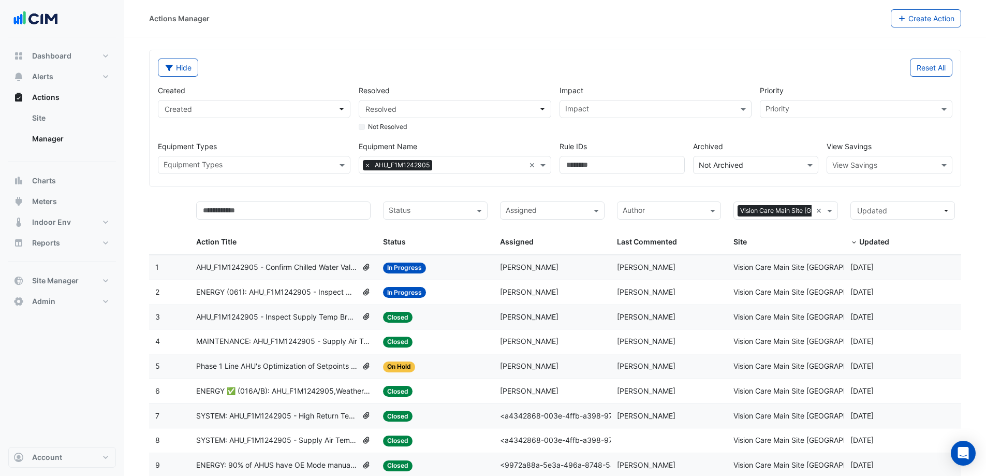
click at [322, 270] on span "AHU_F1M1242905 - Confirm Chilled Water Valve Override Closed" at bounding box center [277, 267] width 162 height 12
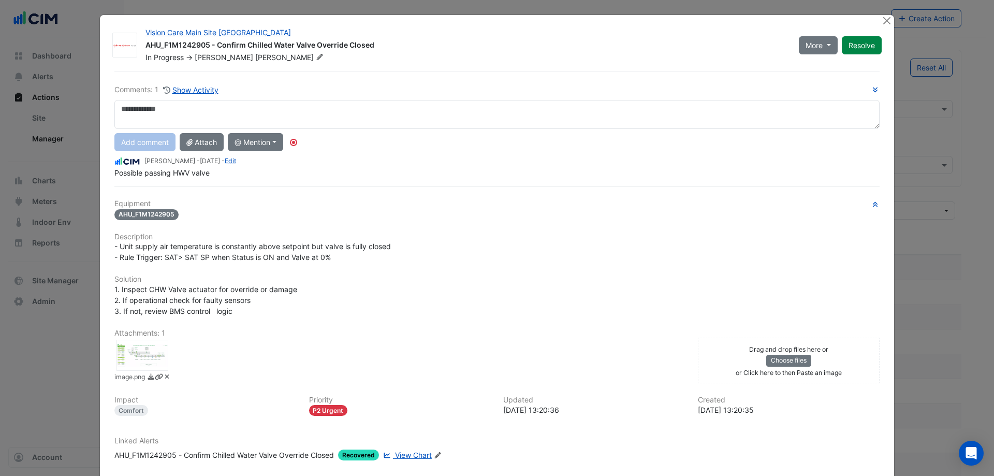
click at [891, 18] on ngb-modal-window "Vision Care Main Site Limerick AHU_F1M1242905 - Confirm Chilled Water Valve Ove…" at bounding box center [497, 238] width 994 height 476
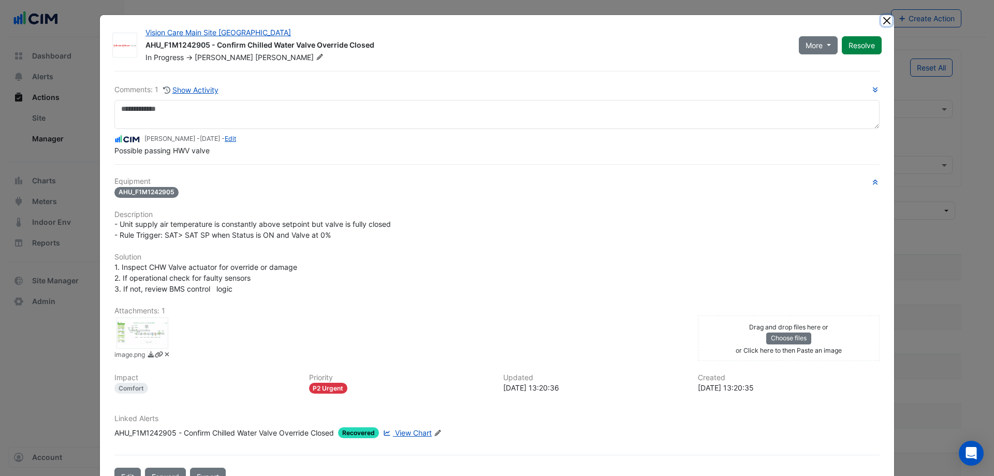
click at [883, 21] on button "Close" at bounding box center [886, 20] width 11 height 11
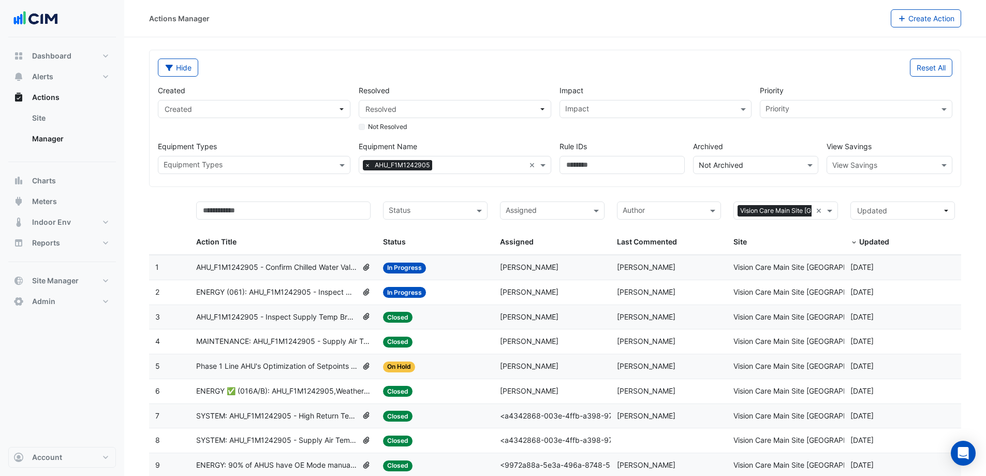
scroll to position [30, 0]
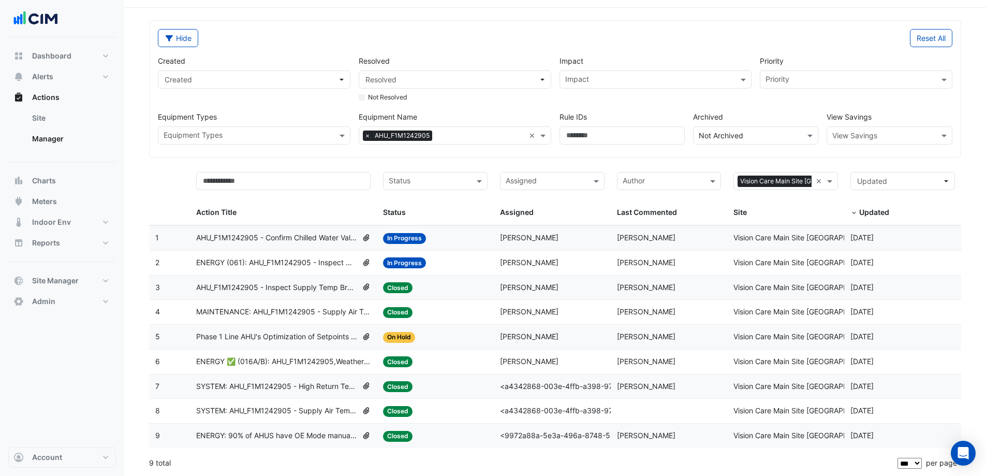
click at [343, 259] on span "ENERGY (061): AHU_F1M1242905 - Inspect Outside Air Damper Operation [BEEP]" at bounding box center [277, 263] width 162 height 12
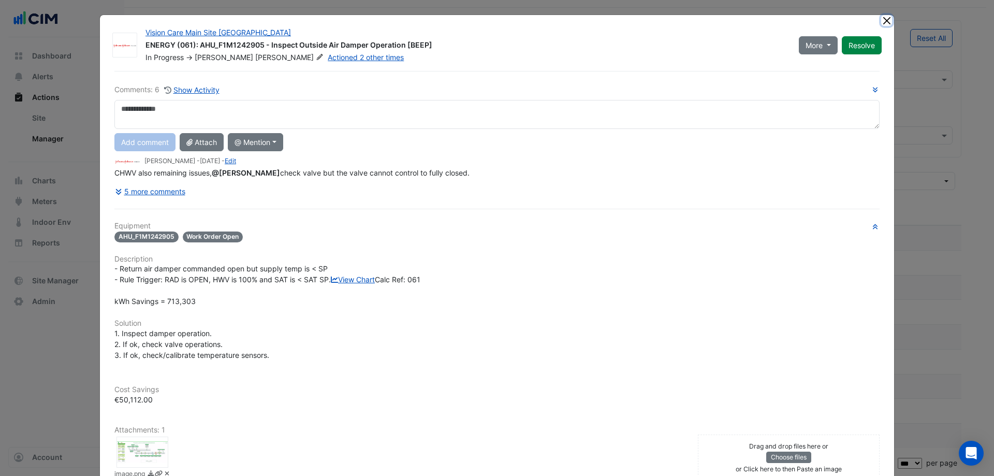
click at [882, 20] on button "Close" at bounding box center [886, 20] width 11 height 11
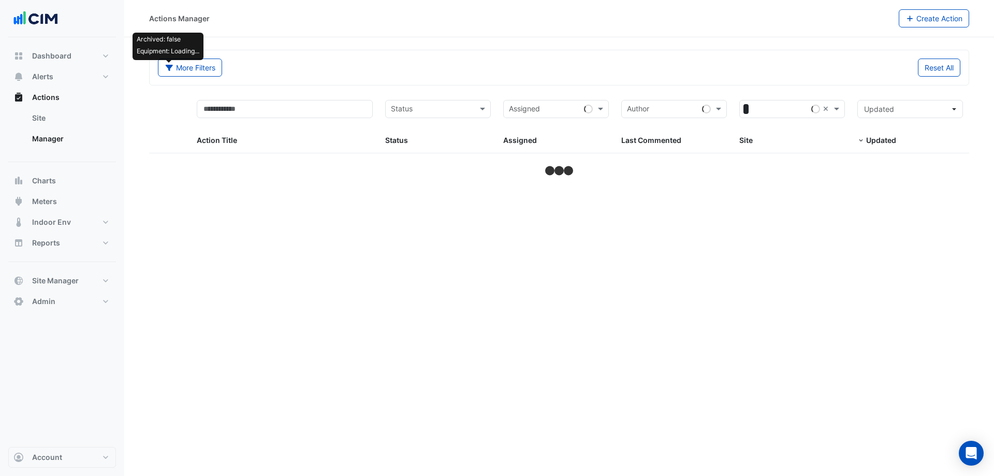
select select "***"
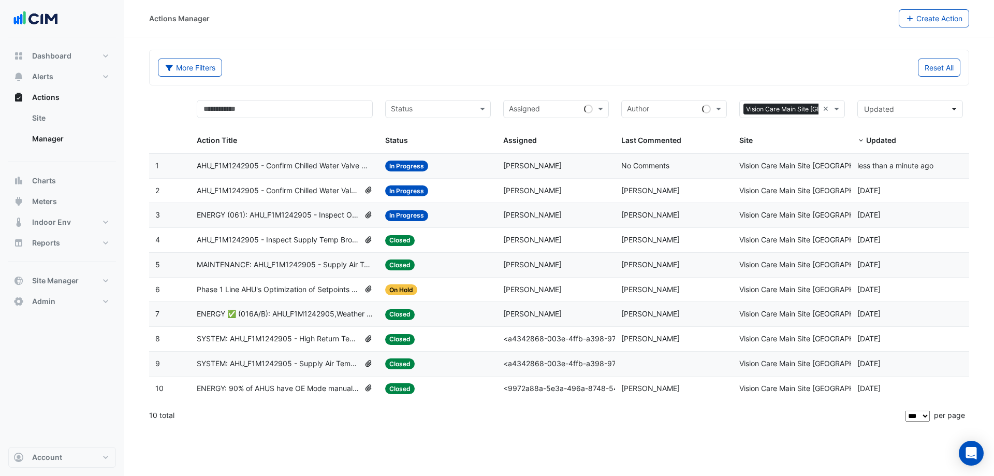
click at [336, 165] on span "AHU_F1M1242905 - Confirm Chilled Water Valve Override Open (Energy Waste)" at bounding box center [285, 166] width 177 height 12
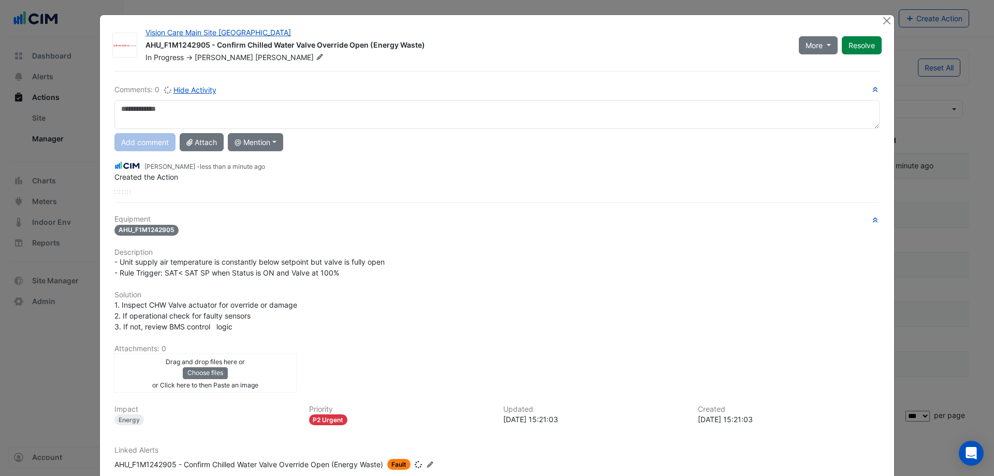
click at [316, 122] on textarea at bounding box center [496, 114] width 765 height 29
click at [262, 374] on div "Drag and drop files here or Choose files or Click here to then Paste an image" at bounding box center [205, 373] width 177 height 34
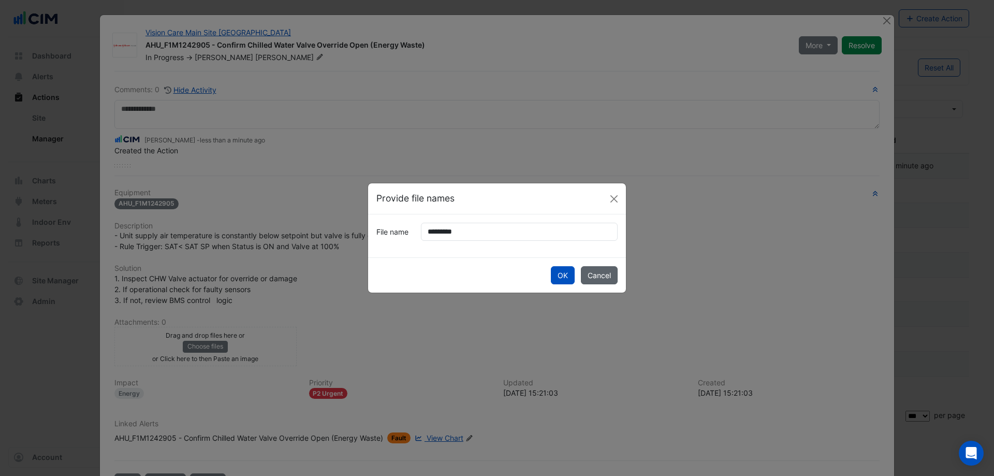
drag, startPoint x: 560, startPoint y: 273, endPoint x: 585, endPoint y: 268, distance: 26.4
click at [561, 272] on button "OK" at bounding box center [563, 275] width 24 height 18
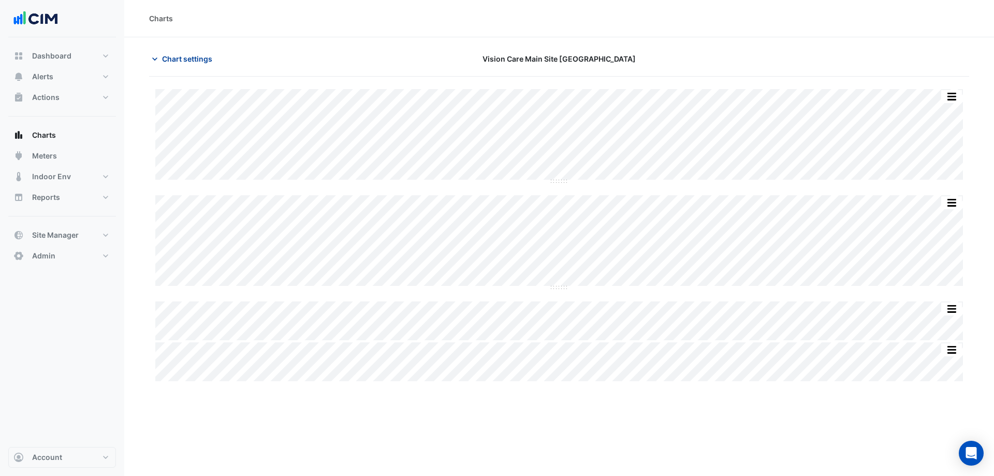
click at [194, 56] on span "Chart settings" at bounding box center [187, 58] width 50 height 11
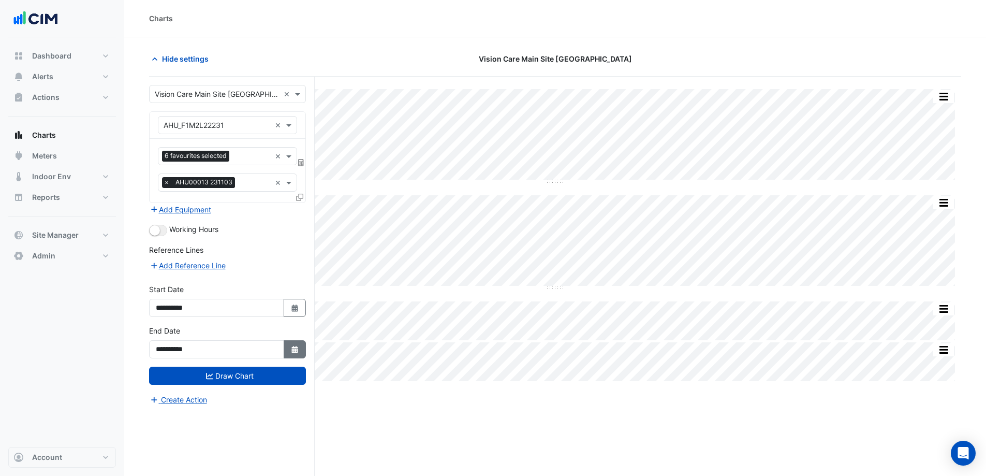
click at [293, 340] on button "Select Date" at bounding box center [295, 349] width 23 height 18
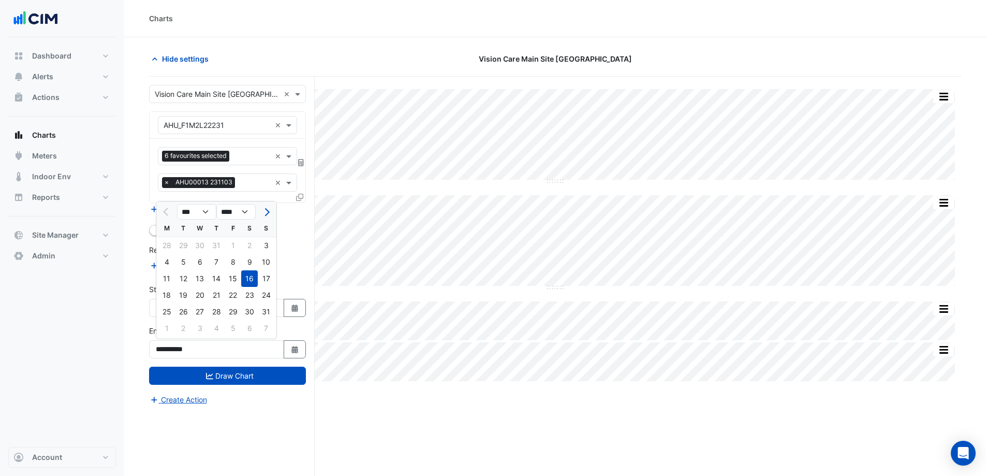
click at [244, 293] on div "23" at bounding box center [249, 295] width 17 height 17
type input "**********"
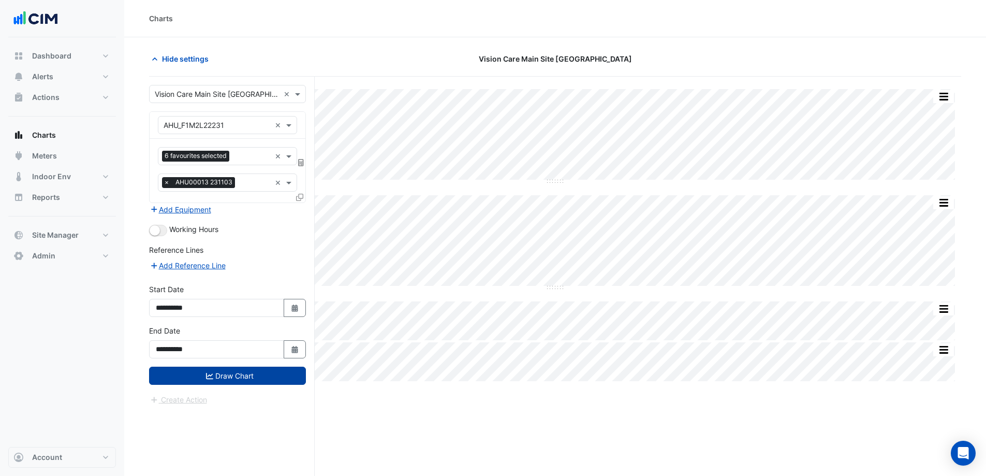
click at [253, 375] on button "Draw Chart" at bounding box center [227, 375] width 157 height 18
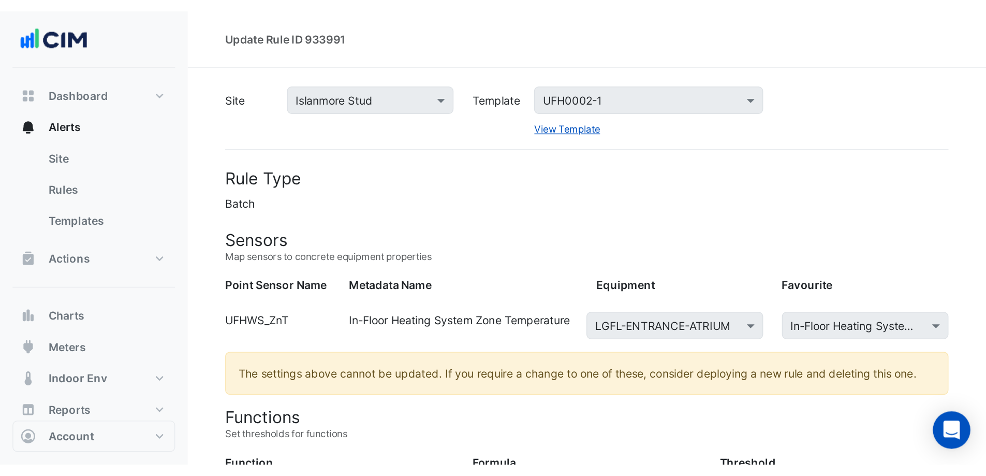
scroll to position [165, 0]
